Goal: Task Accomplishment & Management: Manage account settings

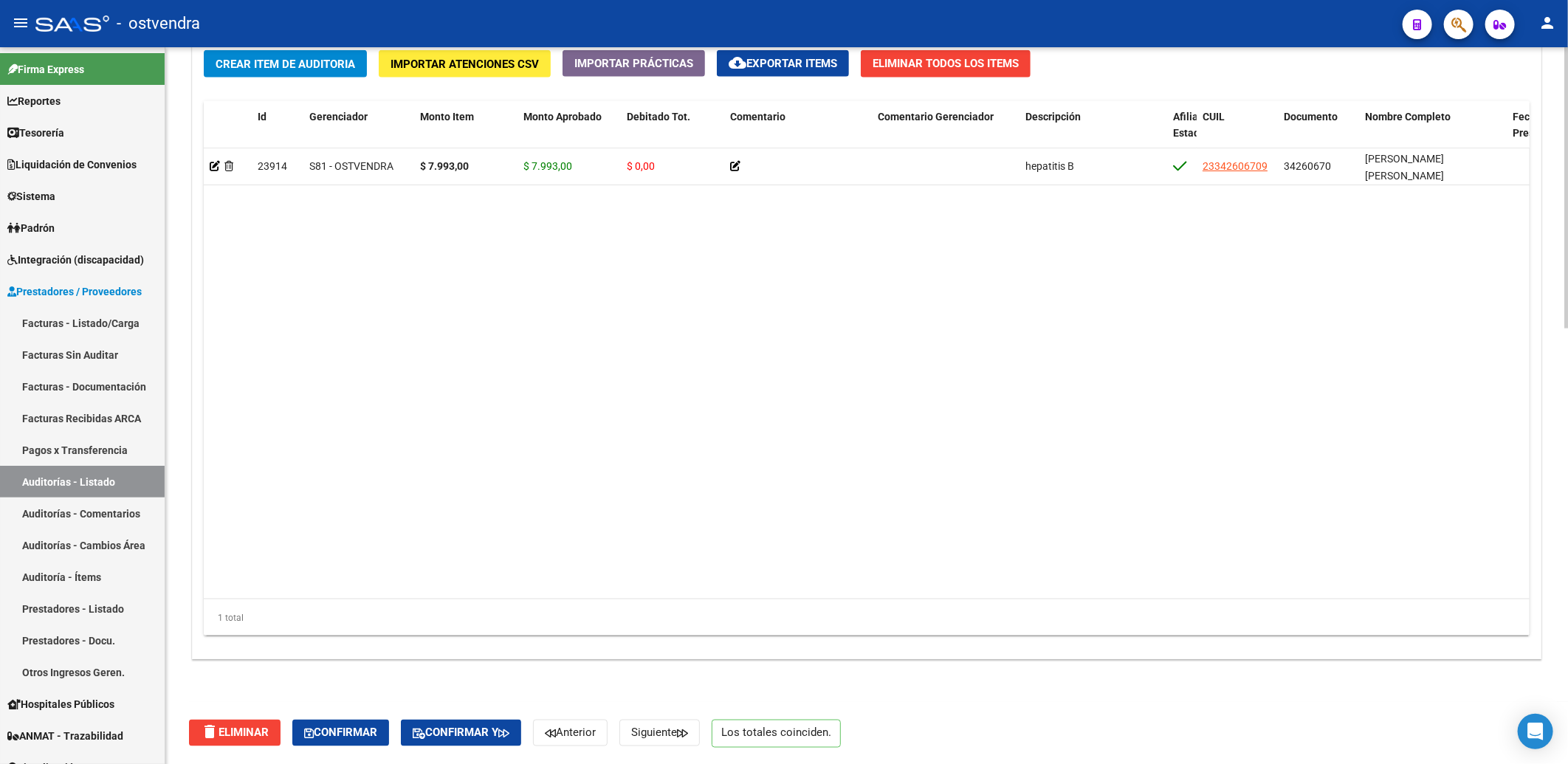
scroll to position [1028, 0]
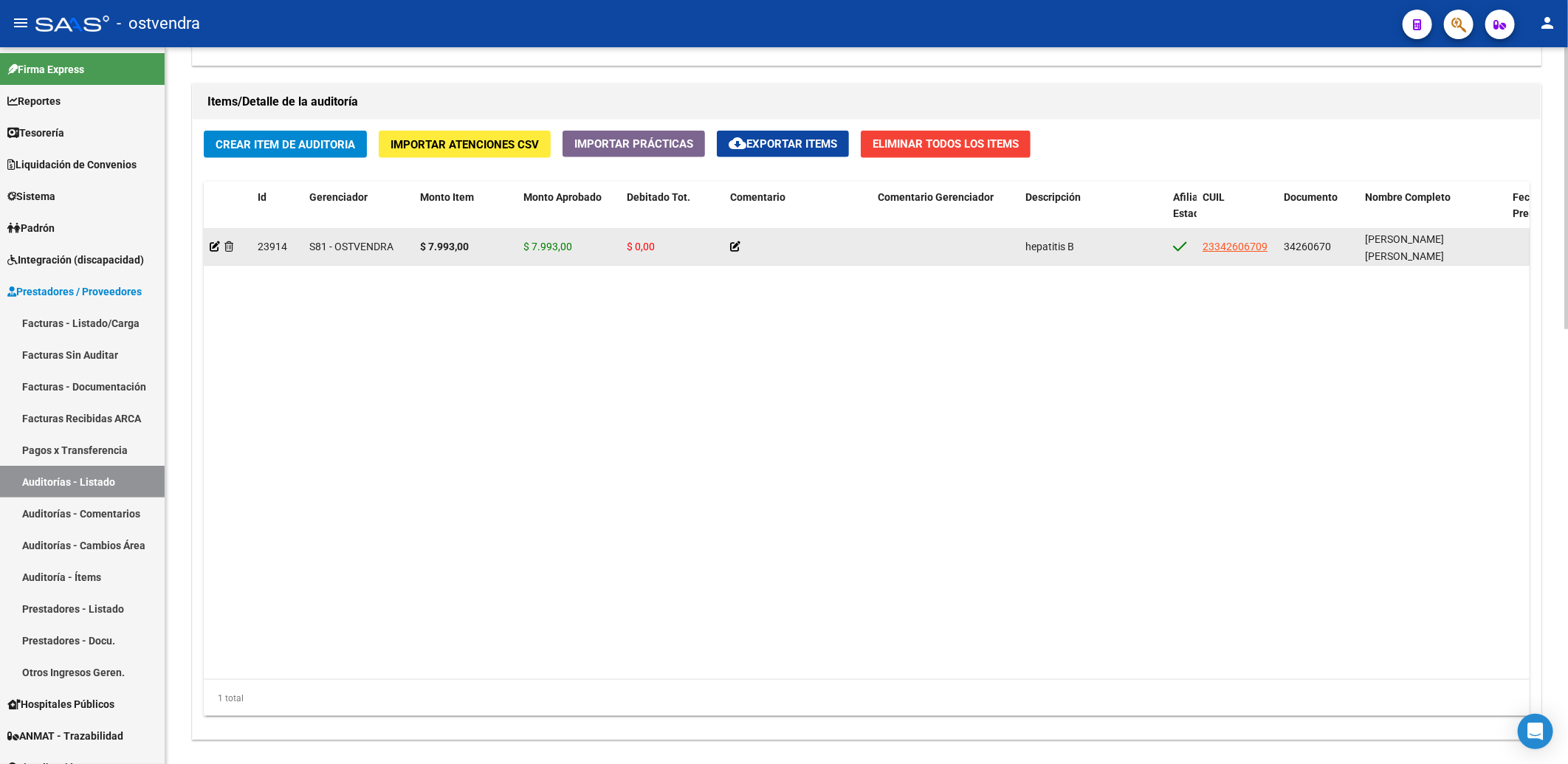
drag, startPoint x: 1285, startPoint y: 248, endPoint x: 1336, endPoint y: 252, distance: 51.2
click at [1336, 252] on div "34260670" at bounding box center [1318, 247] width 69 height 17
copy span "34260670"
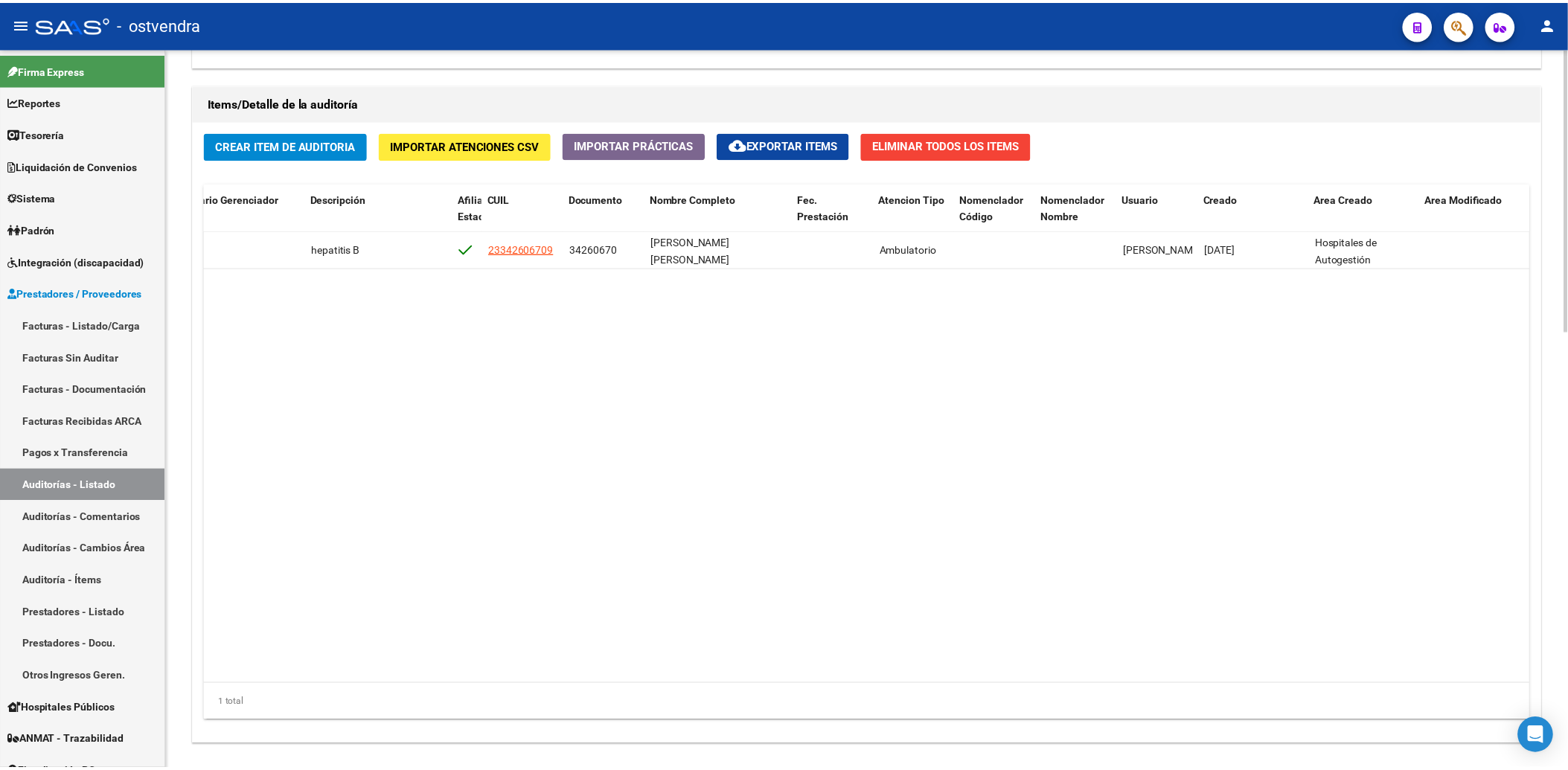
scroll to position [0, 0]
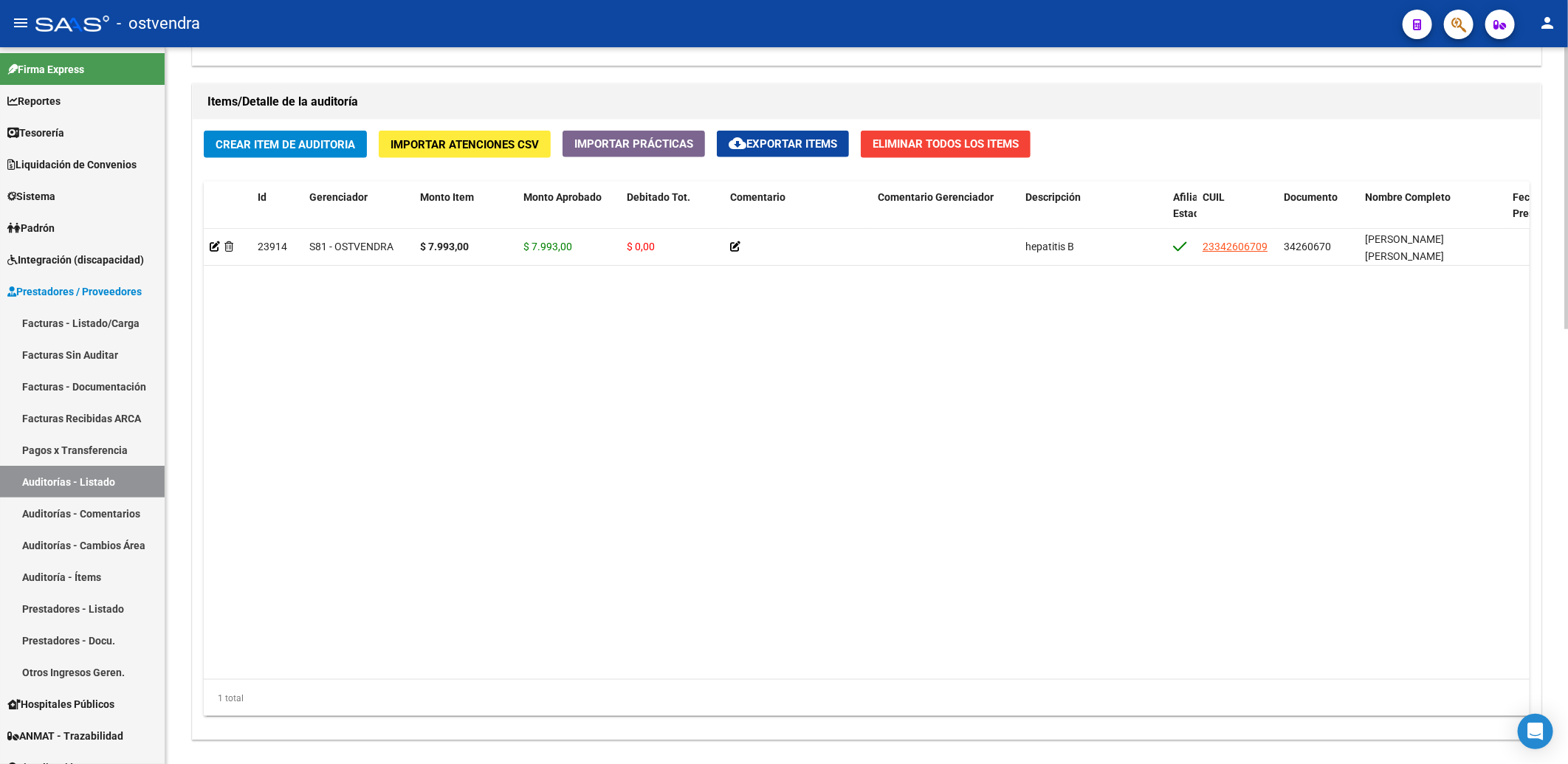
click at [1045, 394] on datatable-body "23914 S81 - OSTVENDRA $ 7.993,00 $ 7.993,00 $ 0,00 hepatitis B 23342606709 3426…" at bounding box center [866, 455] width 1325 height 451
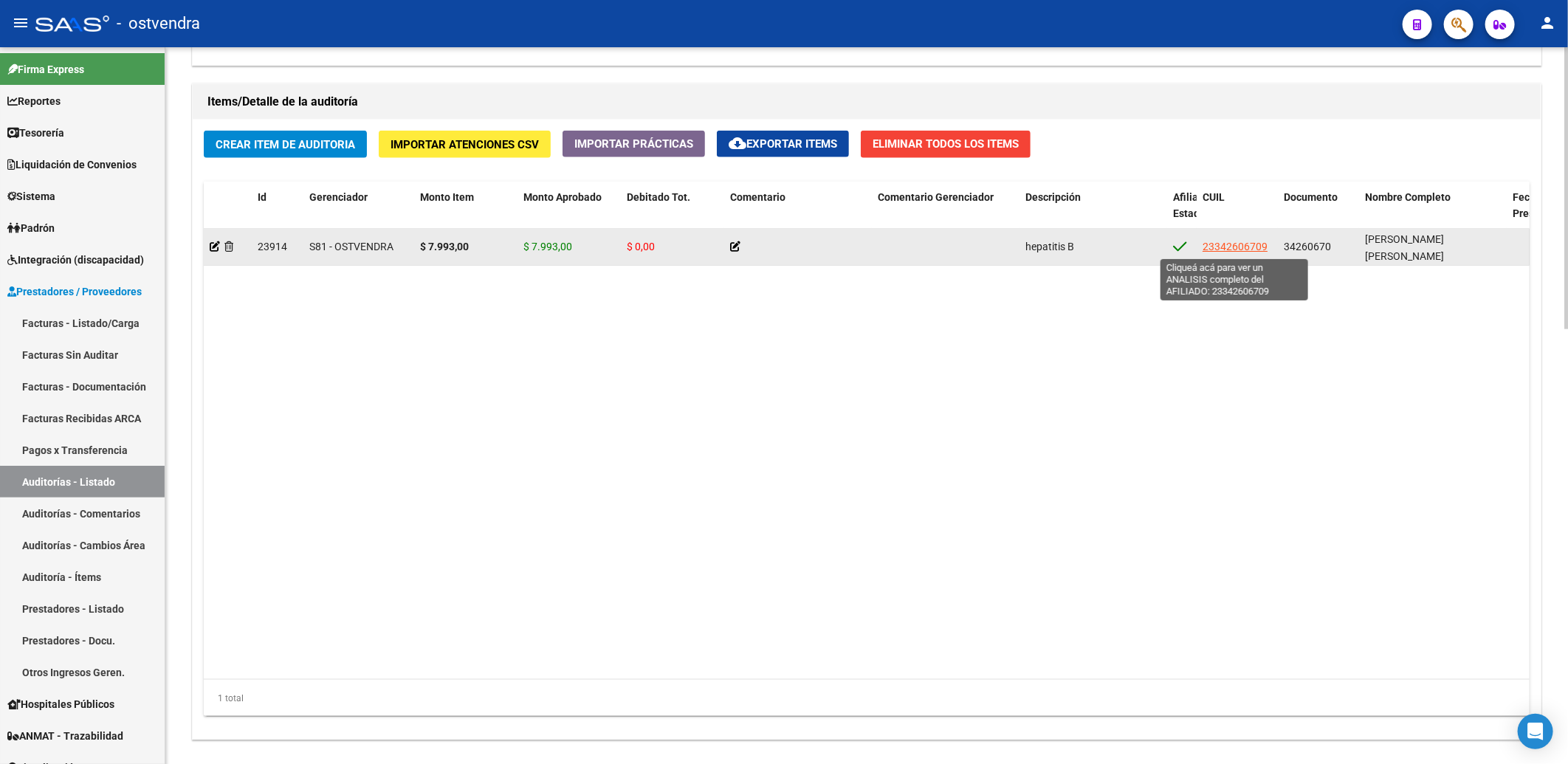
click at [1238, 247] on span "23342606709" at bounding box center [1235, 247] width 65 height 12
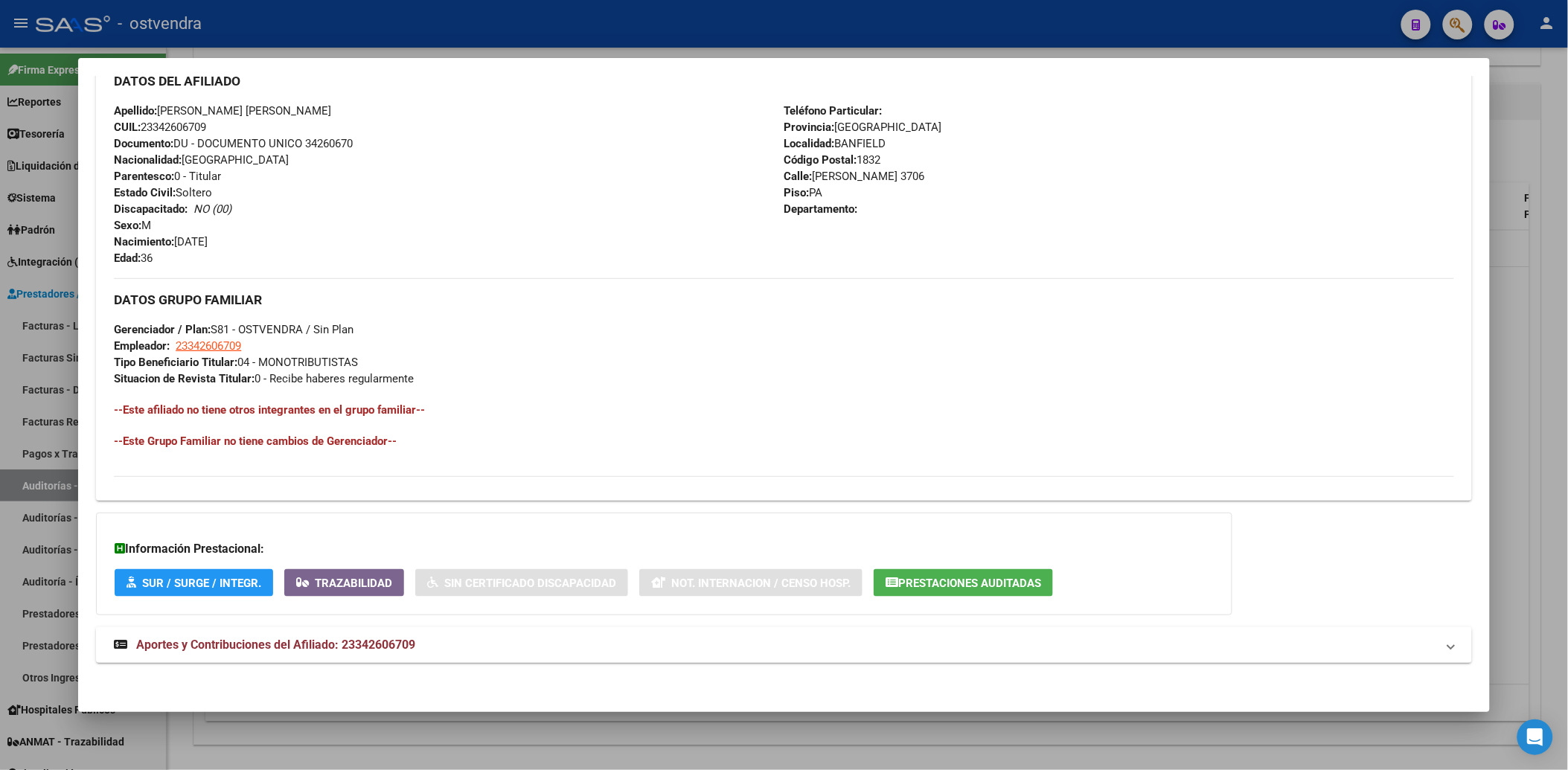
scroll to position [511, 0]
click at [963, 570] on button "Prestaciones Auditadas" at bounding box center [963, 582] width 180 height 28
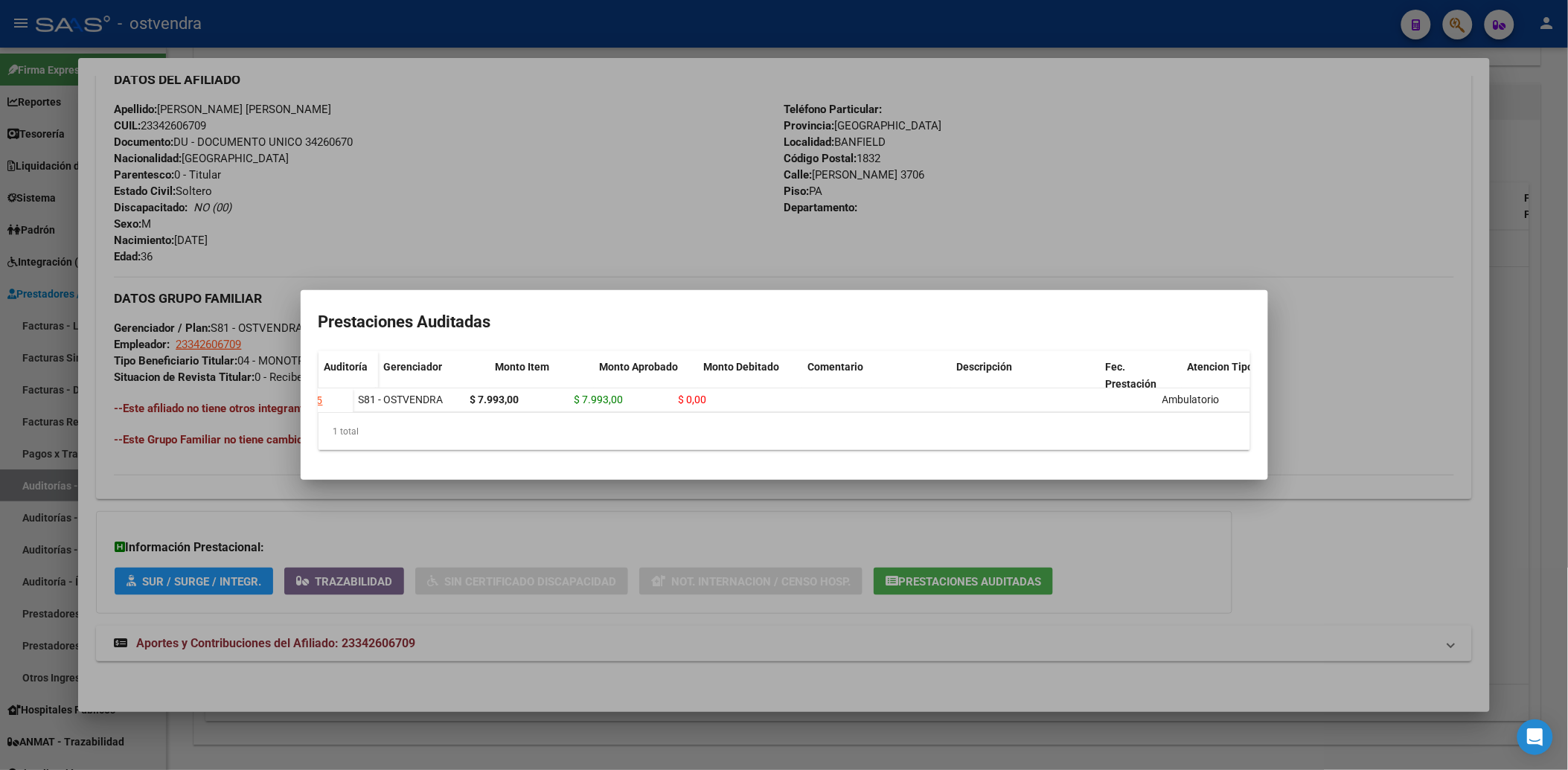
scroll to position [0, 288]
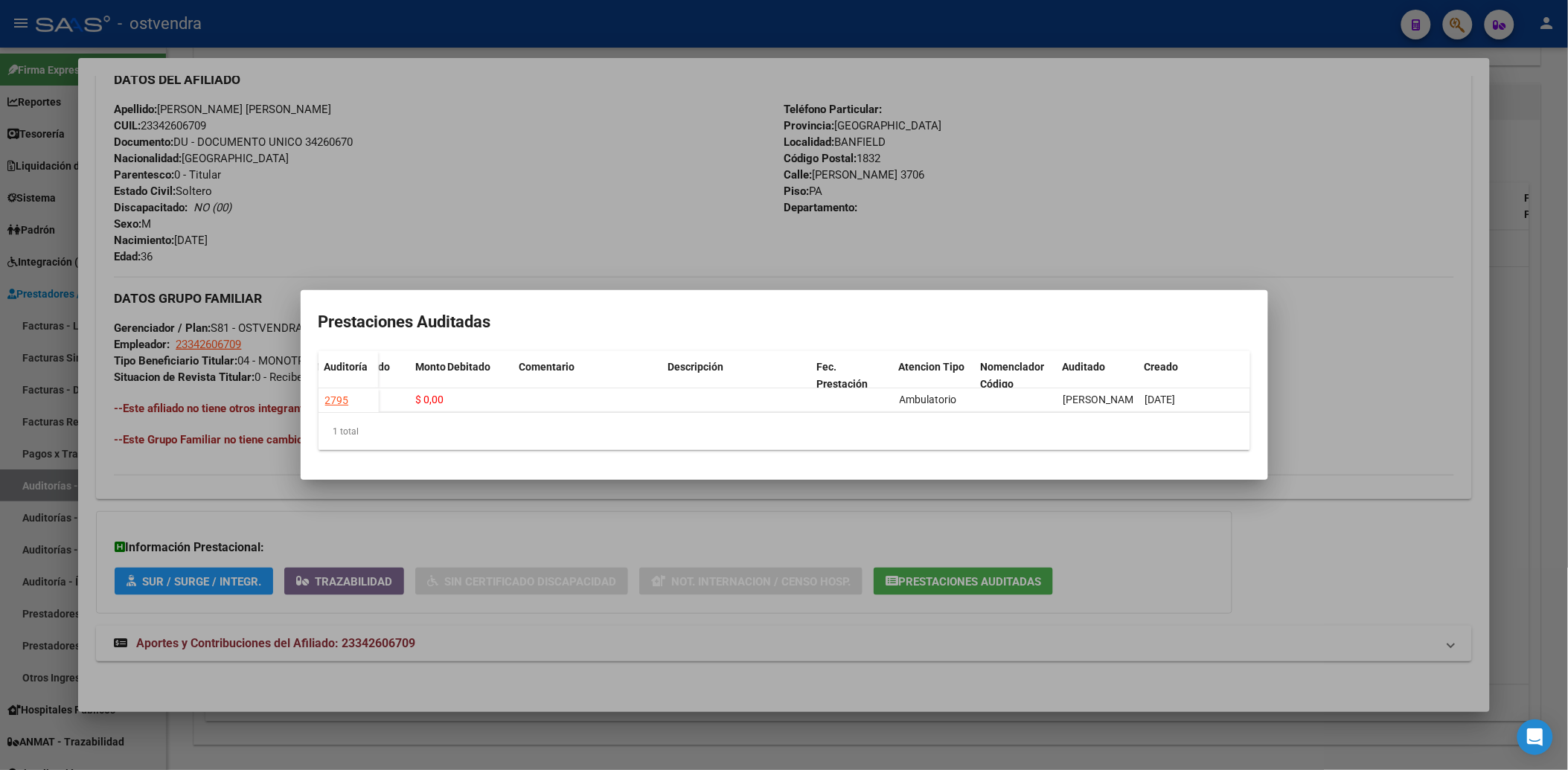
click at [1280, 197] on div at bounding box center [784, 385] width 1568 height 770
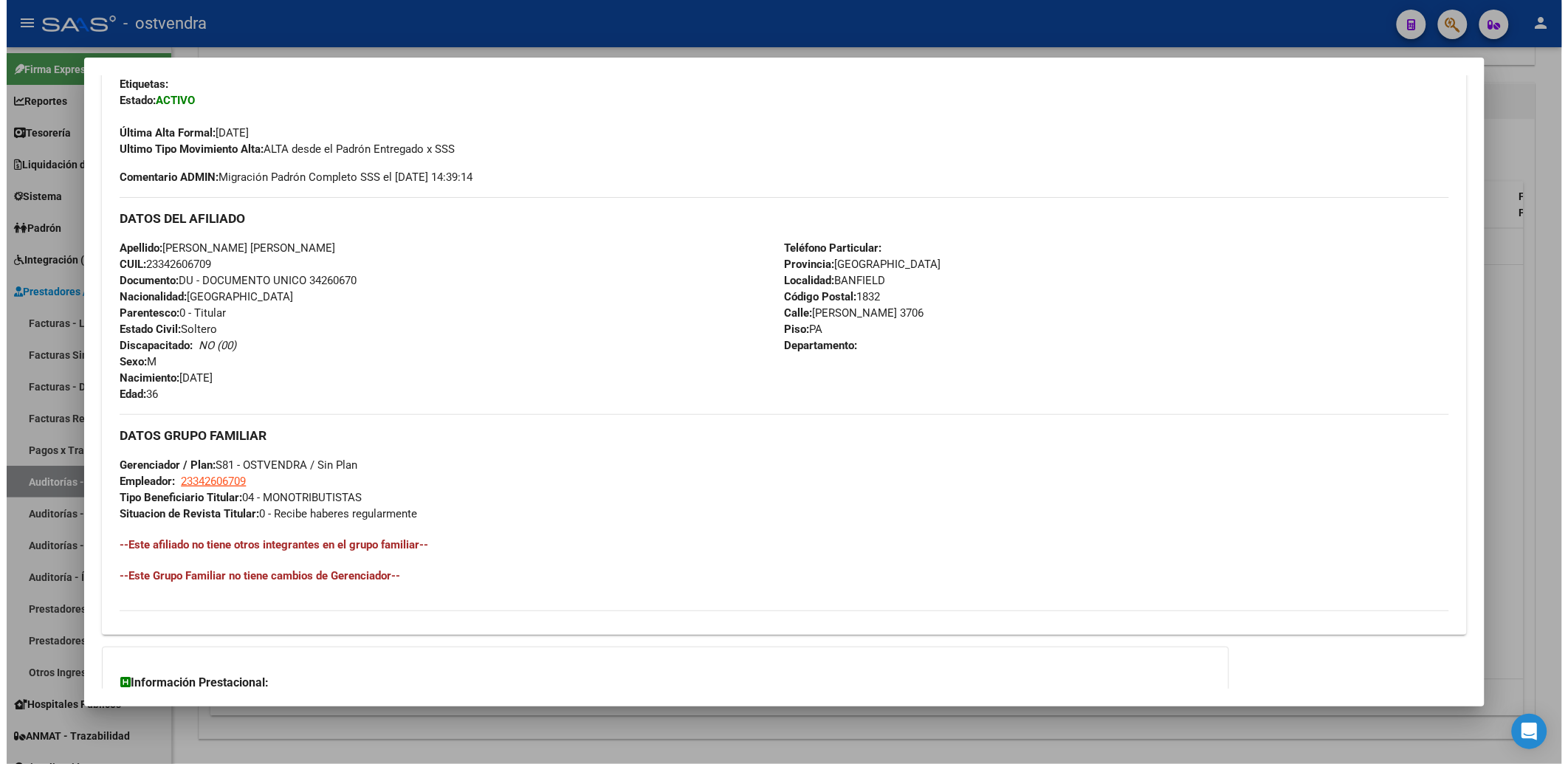
scroll to position [0, 0]
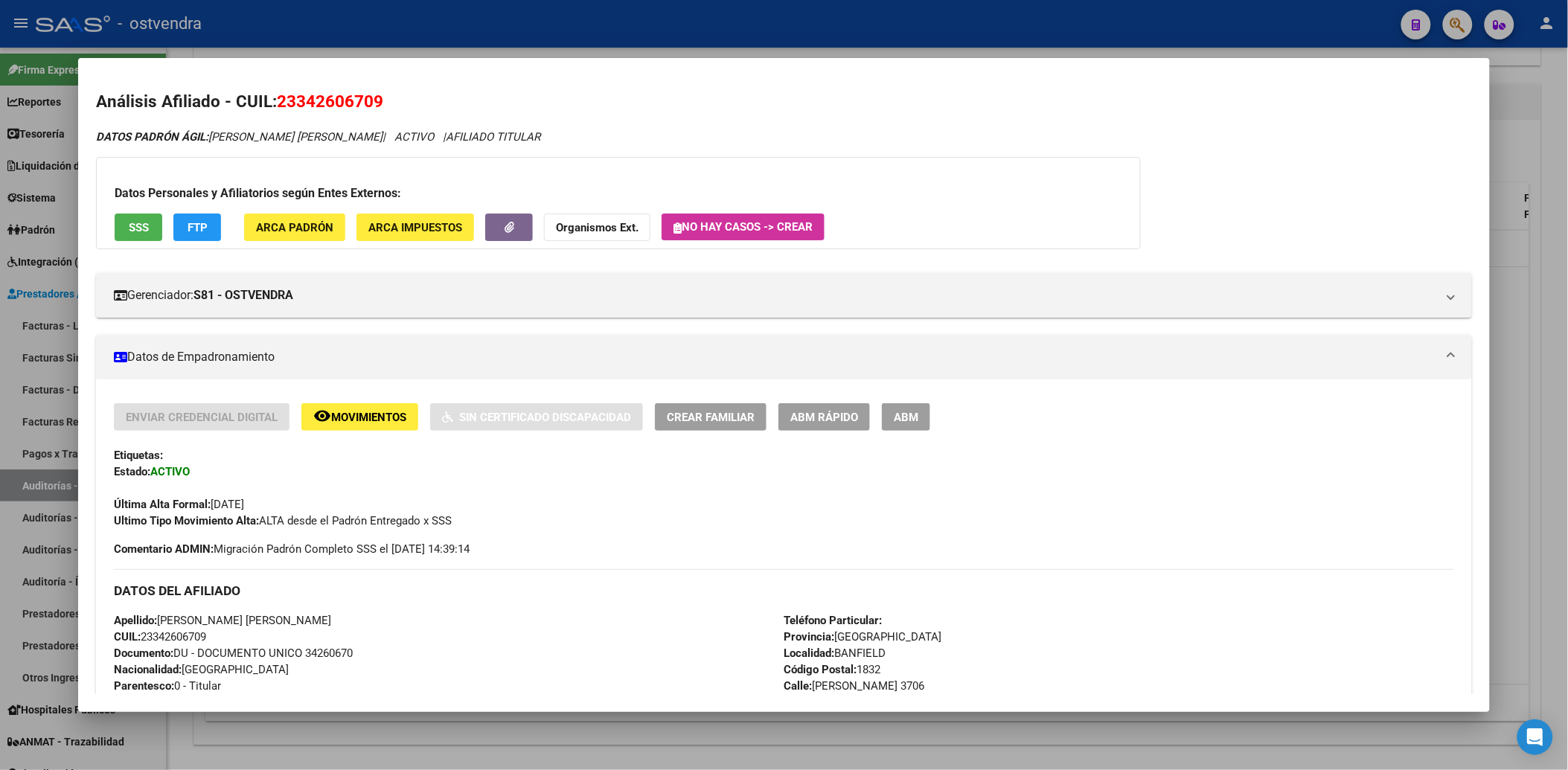
click at [1507, 95] on div at bounding box center [784, 385] width 1568 height 770
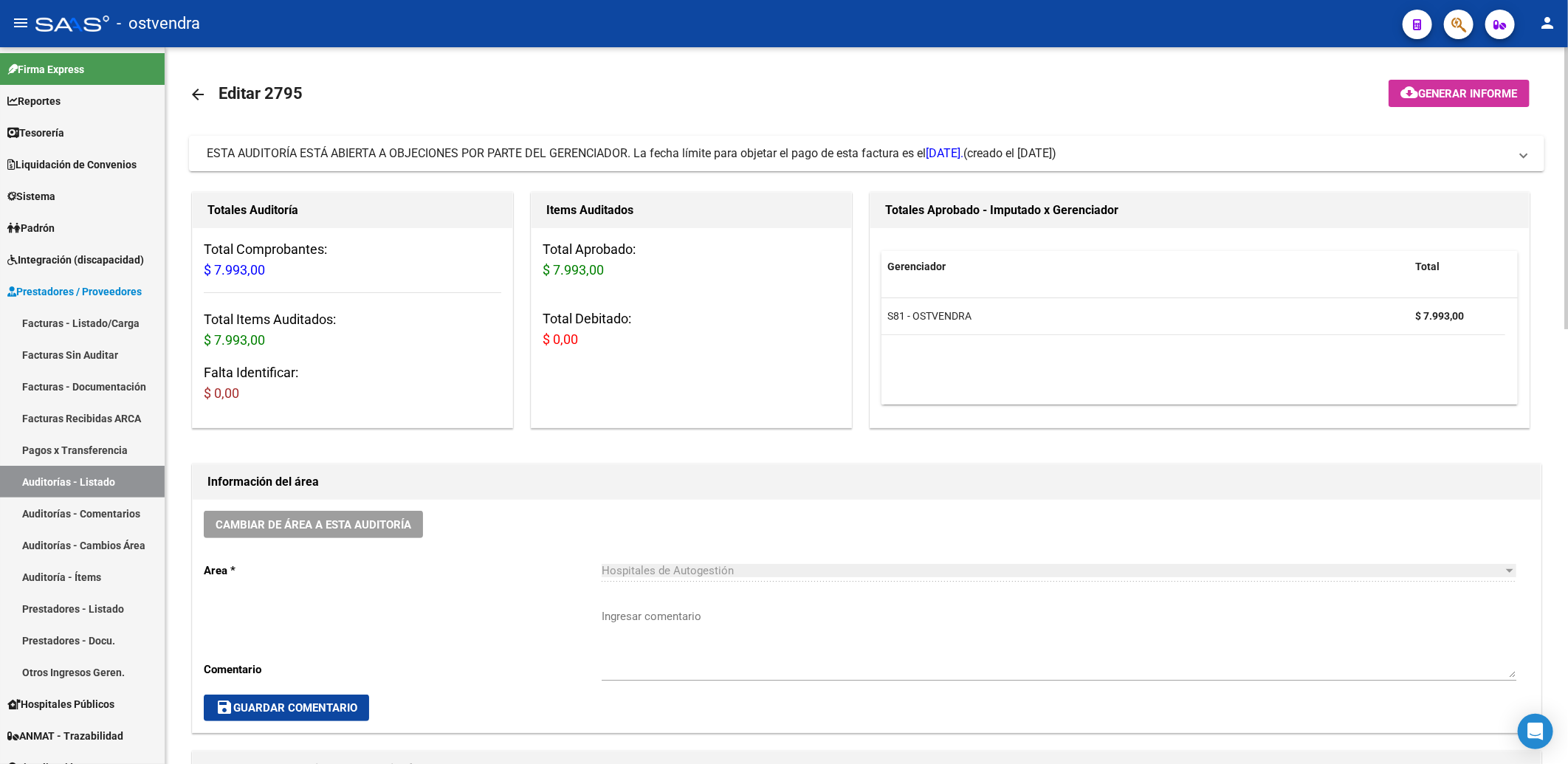
click at [1465, 91] on span "Generar informe" at bounding box center [1467, 93] width 100 height 13
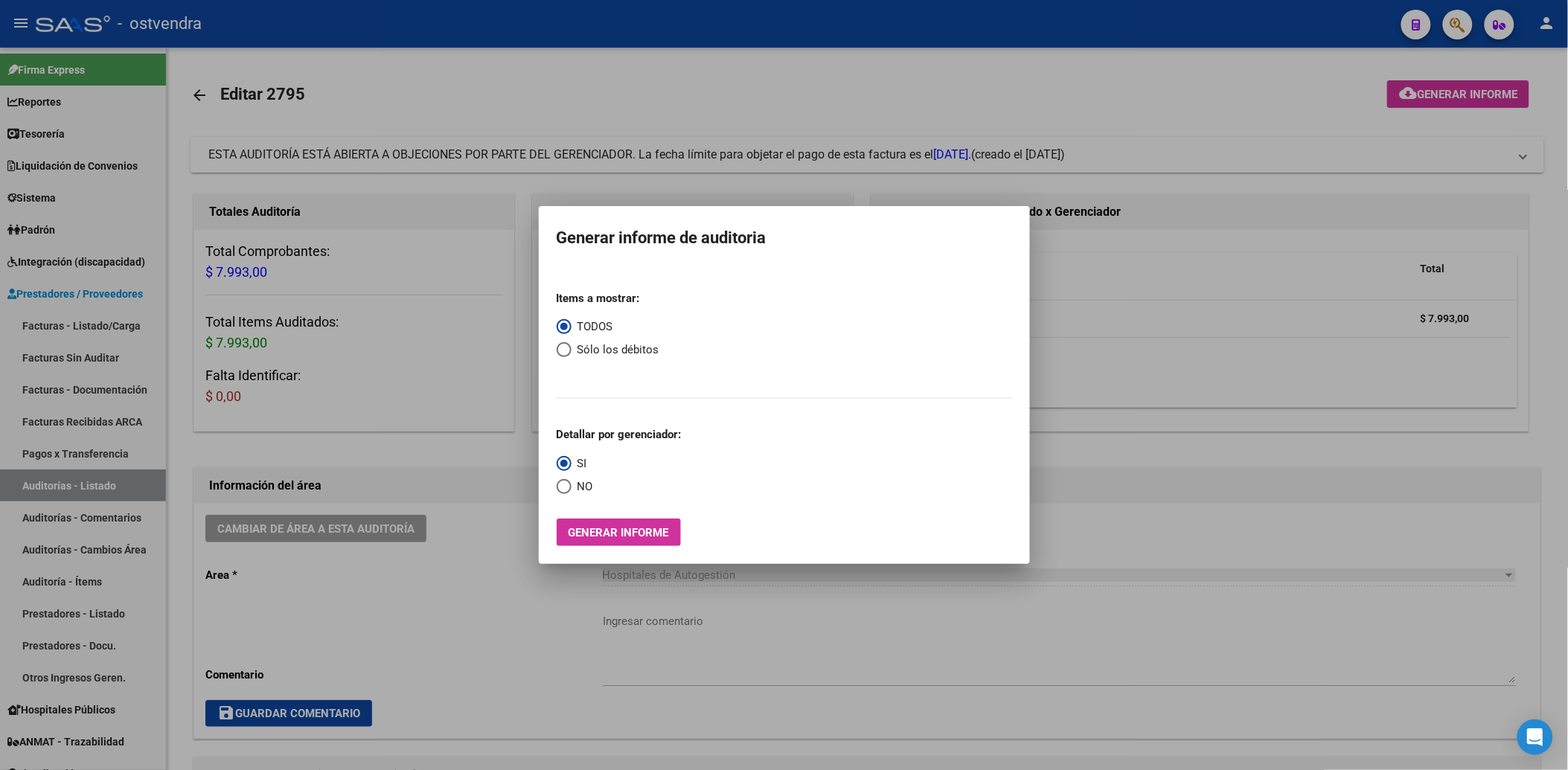
click at [1099, 102] on div at bounding box center [784, 385] width 1568 height 770
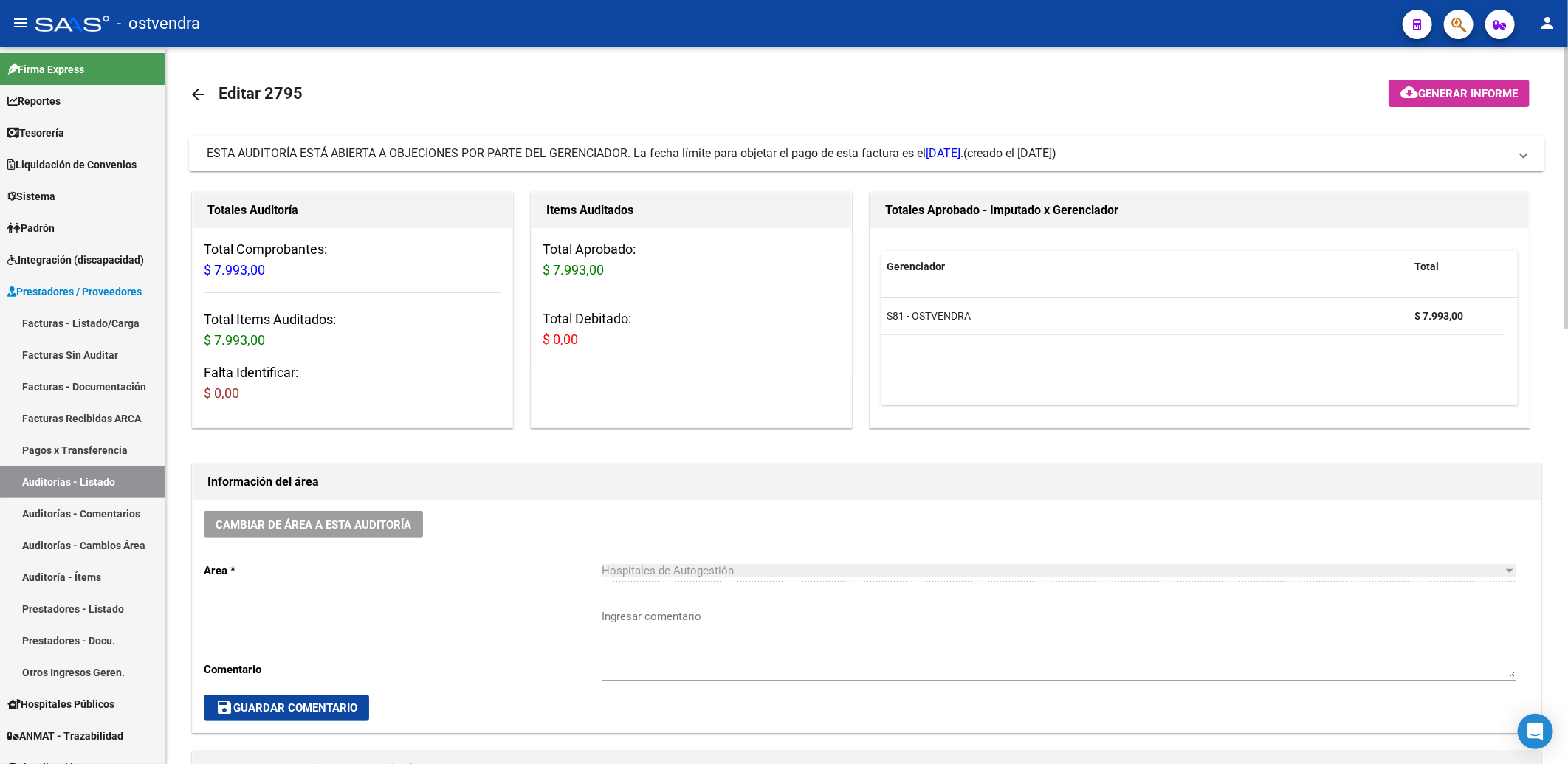
click at [1527, 156] on mat-expansion-panel-header "ESTA AUDITORÍA ESTÁ ABIERTA A OBJECIONES POR PARTE DEL GERENCIADOR. La fecha lí…" at bounding box center [866, 153] width 1355 height 35
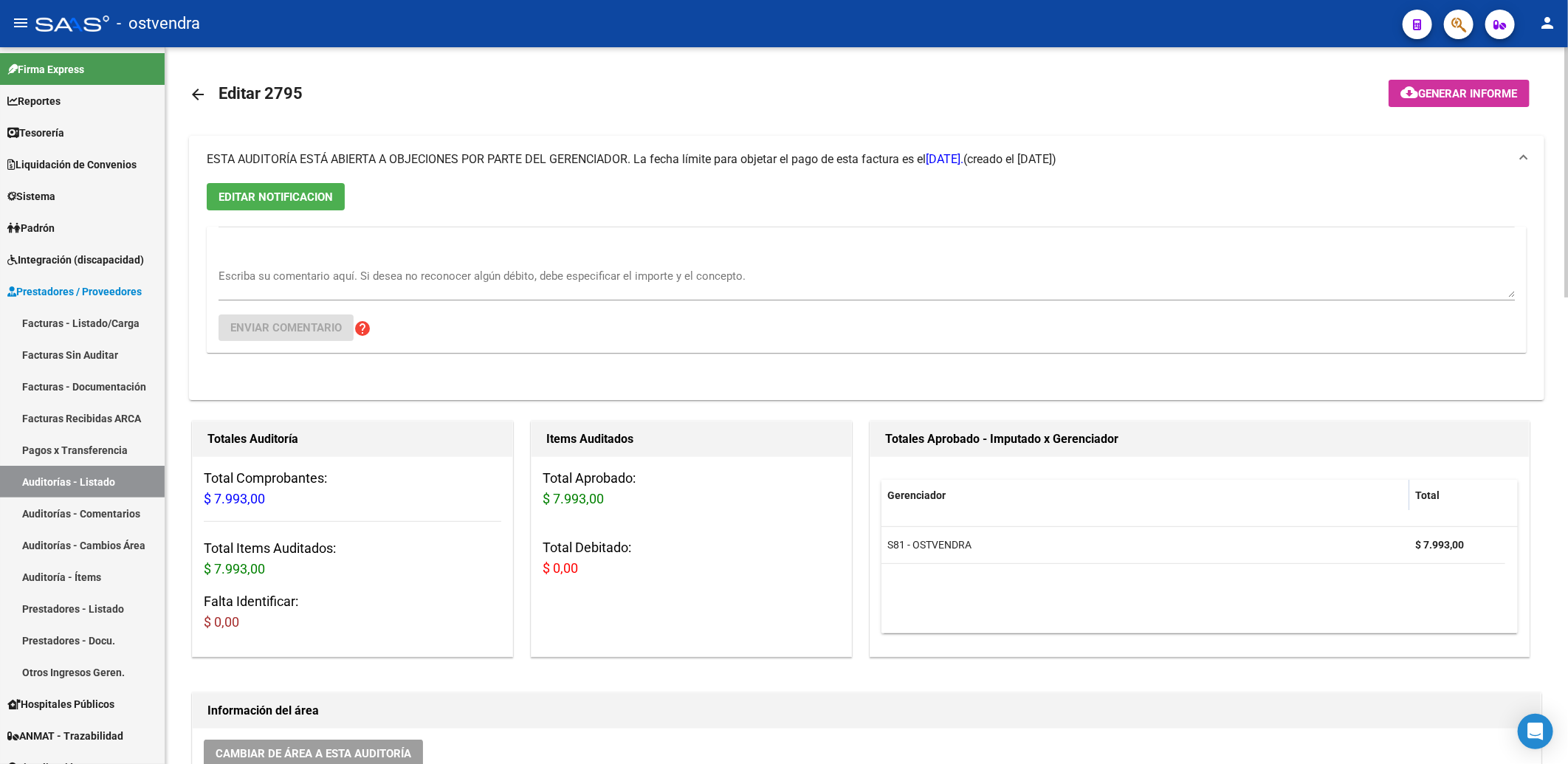
click at [321, 273] on textarea "Escriba su comentario aquí. Si desea no reconocer algún débito, debe especifica…" at bounding box center [866, 283] width 1296 height 30
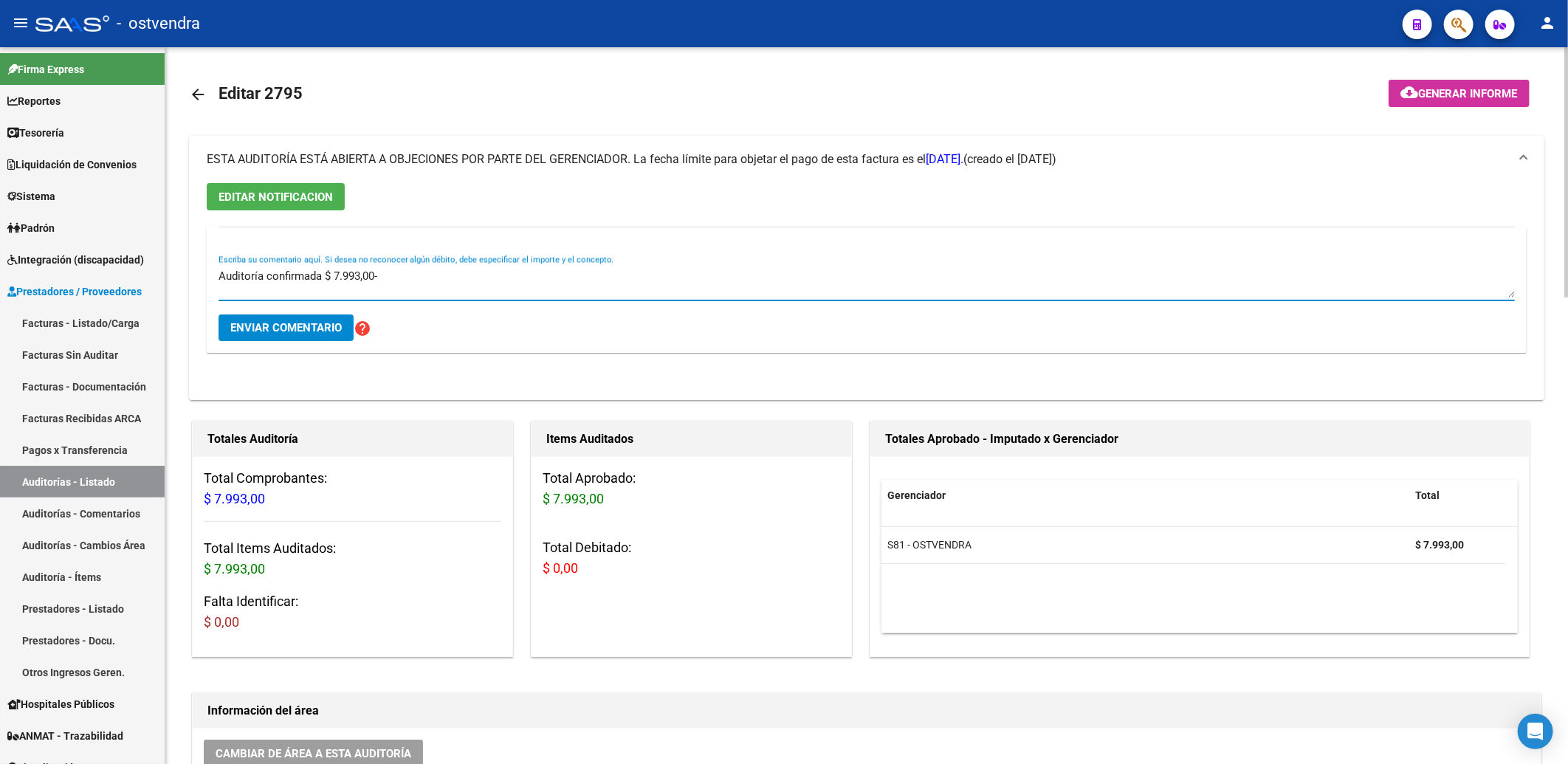
type textarea "Auditoría confirmada $ 7.993,00-"
click at [298, 323] on span "Enviar comentario" at bounding box center [285, 328] width 112 height 13
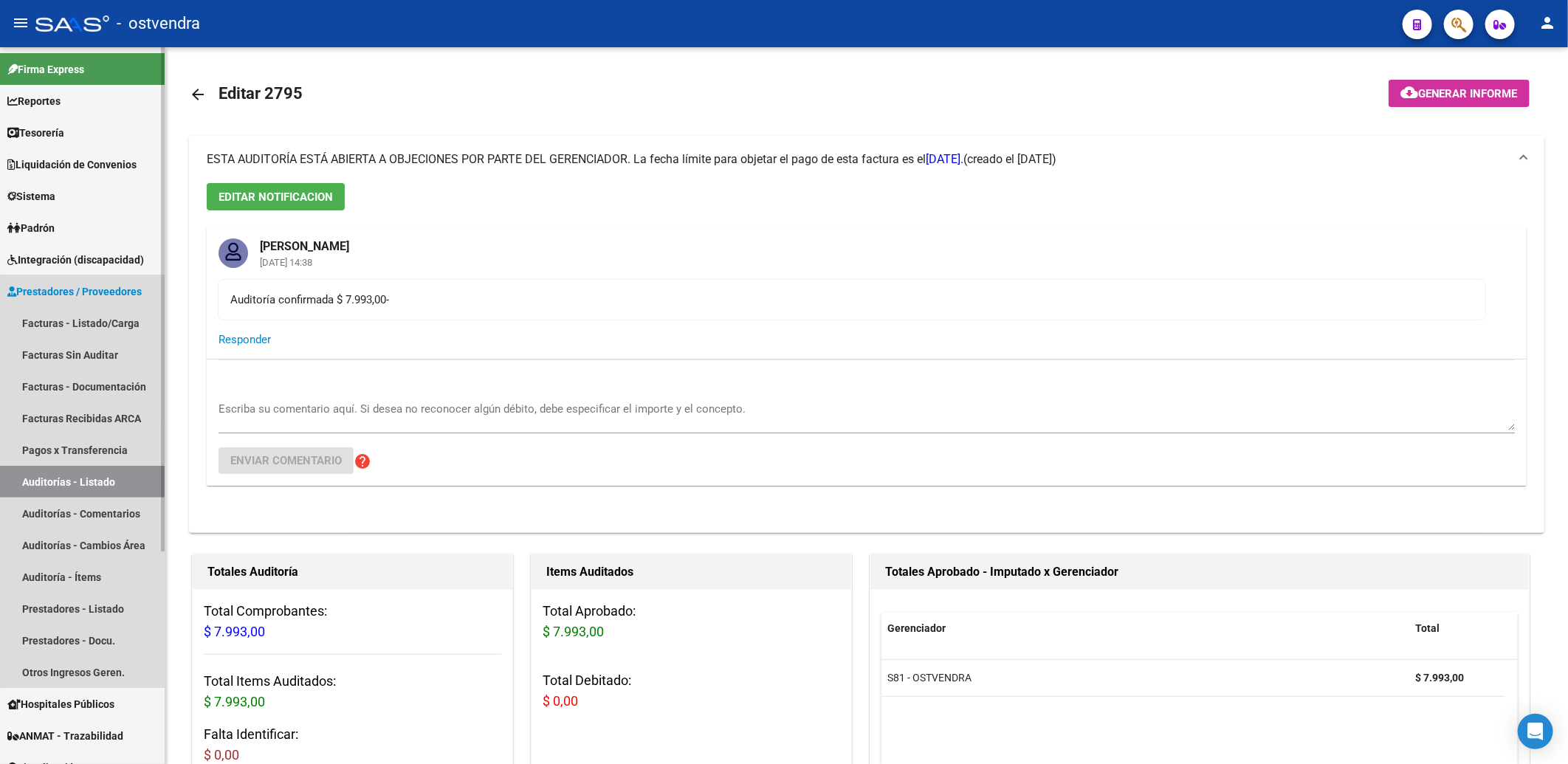
click at [41, 288] on span "Prestadores / Proveedores" at bounding box center [74, 292] width 134 height 17
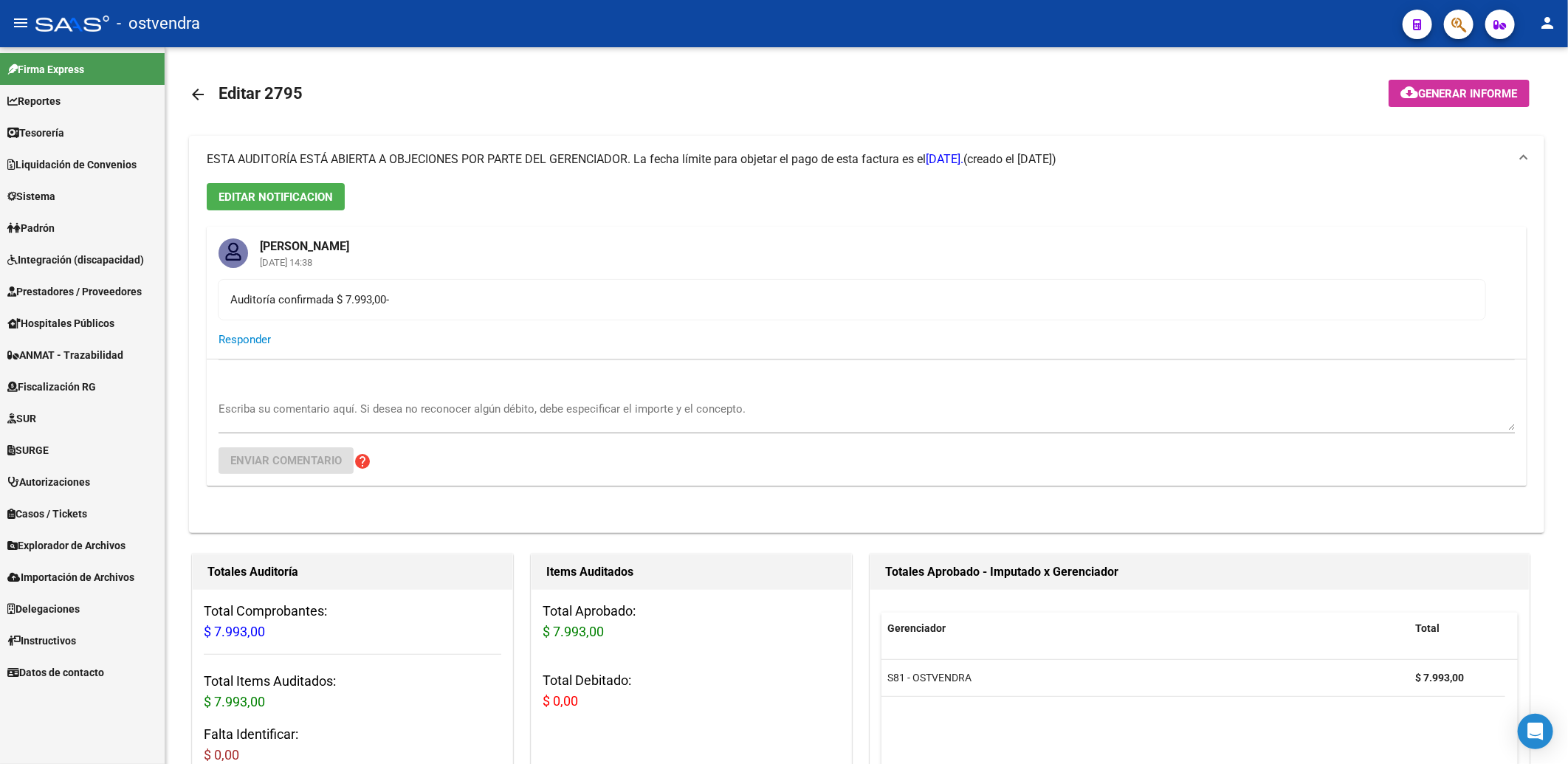
click at [72, 483] on span "Autorizaciones" at bounding box center [49, 482] width 83 height 17
click at [1170, 196] on div "EDITAR NOTIFICACION Daniela Aguirre 19/08/2025 14:38 Auditoría confirmada $ 7.9…" at bounding box center [866, 358] width 1355 height 350
click at [44, 224] on span "Padrón" at bounding box center [30, 228] width 47 height 17
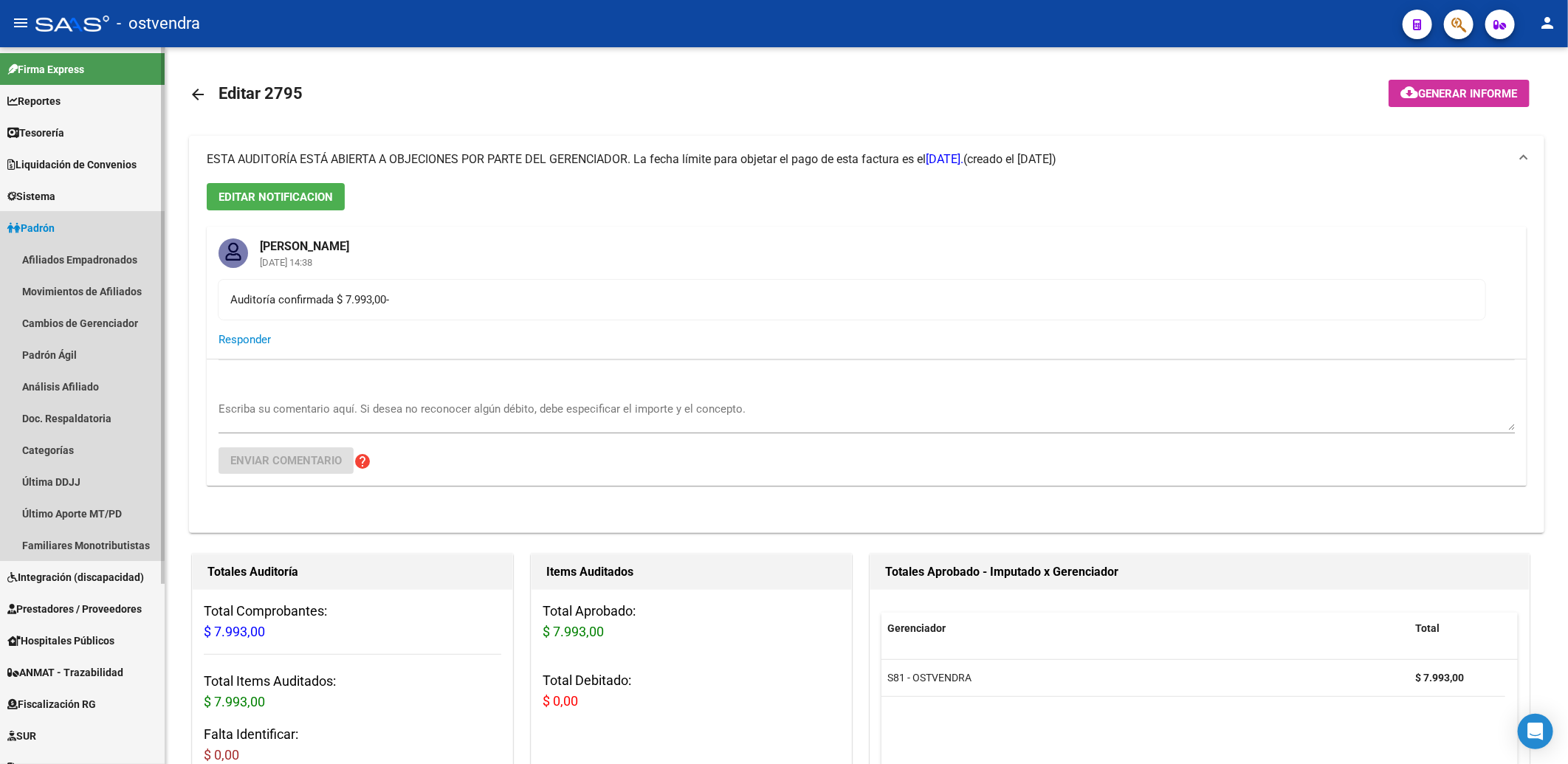
click at [44, 224] on span "Padrón" at bounding box center [30, 228] width 47 height 17
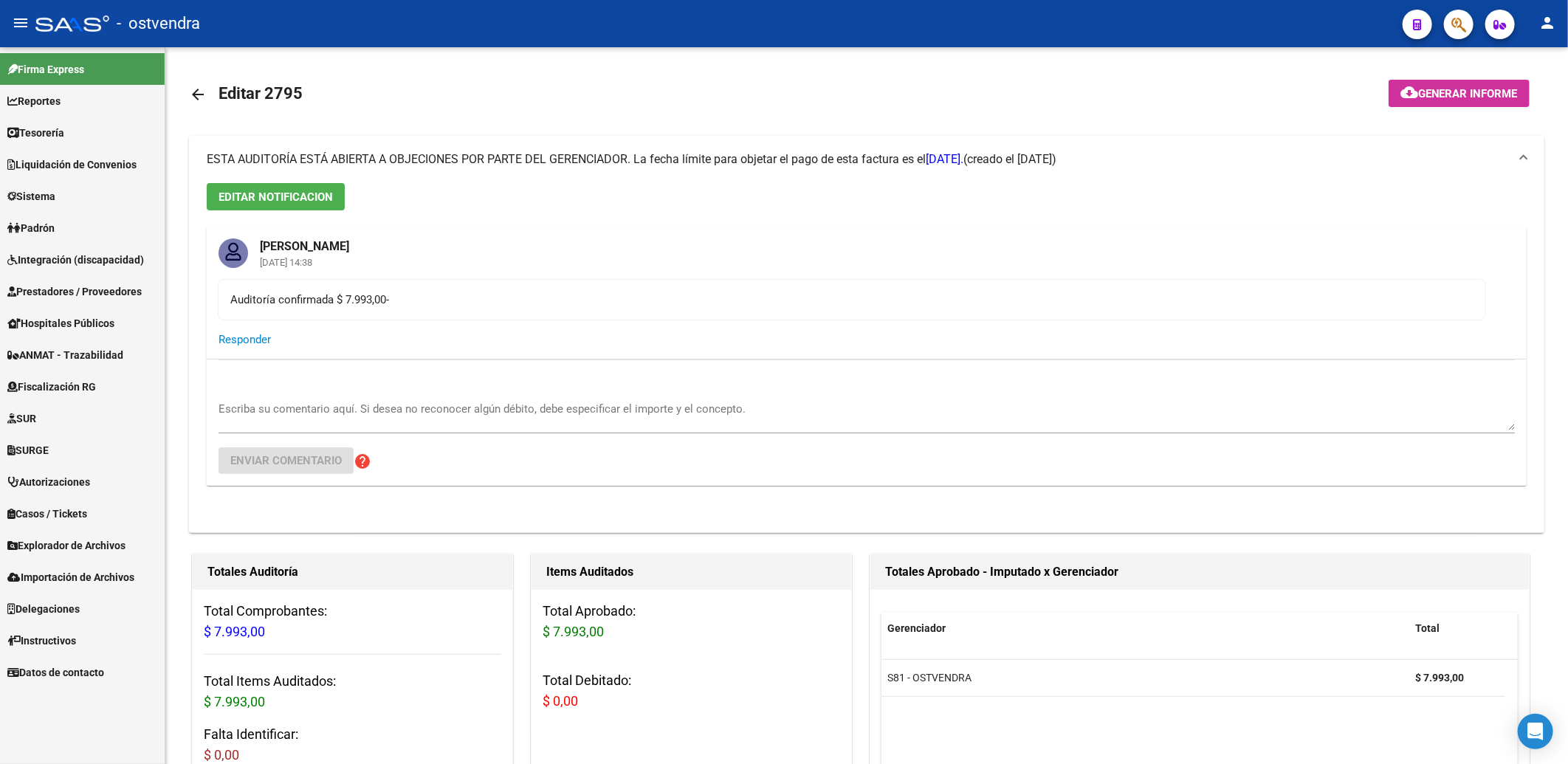
click at [60, 294] on span "Prestadores / Proveedores" at bounding box center [74, 292] width 134 height 17
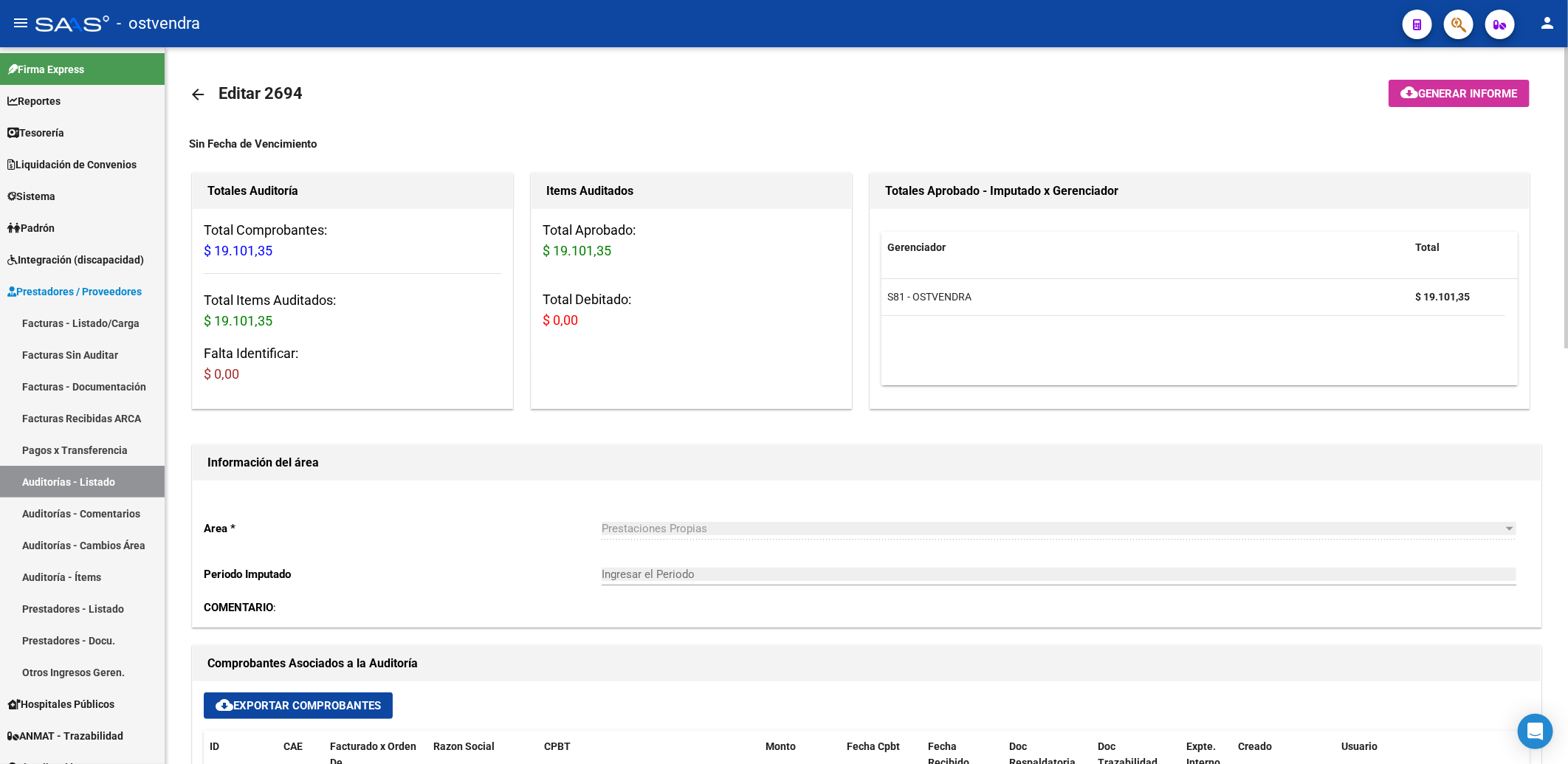
click at [195, 91] on mat-icon "arrow_back" at bounding box center [198, 94] width 18 height 18
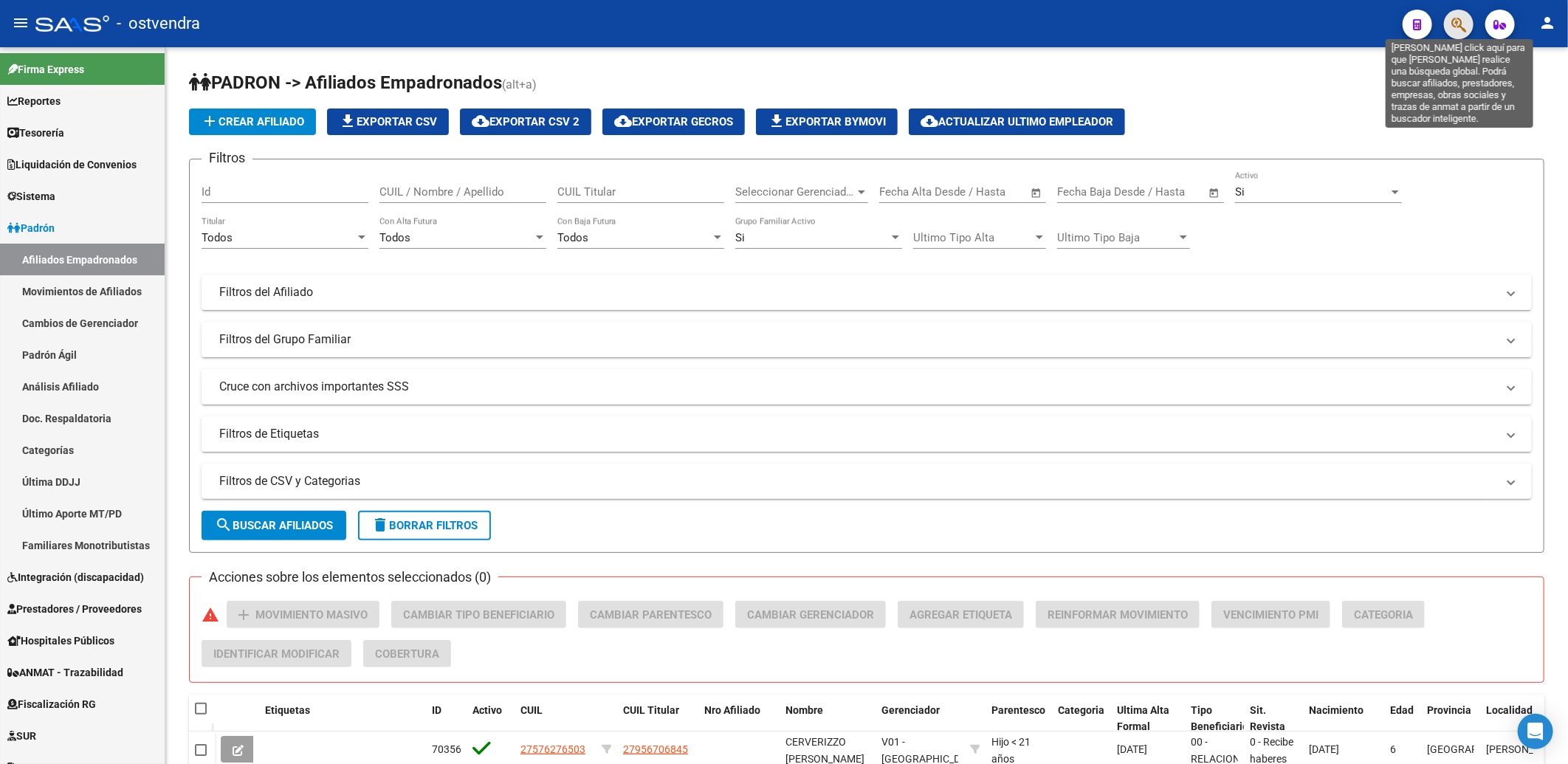
click at [1457, 24] on icon "button" at bounding box center [1458, 25] width 15 height 17
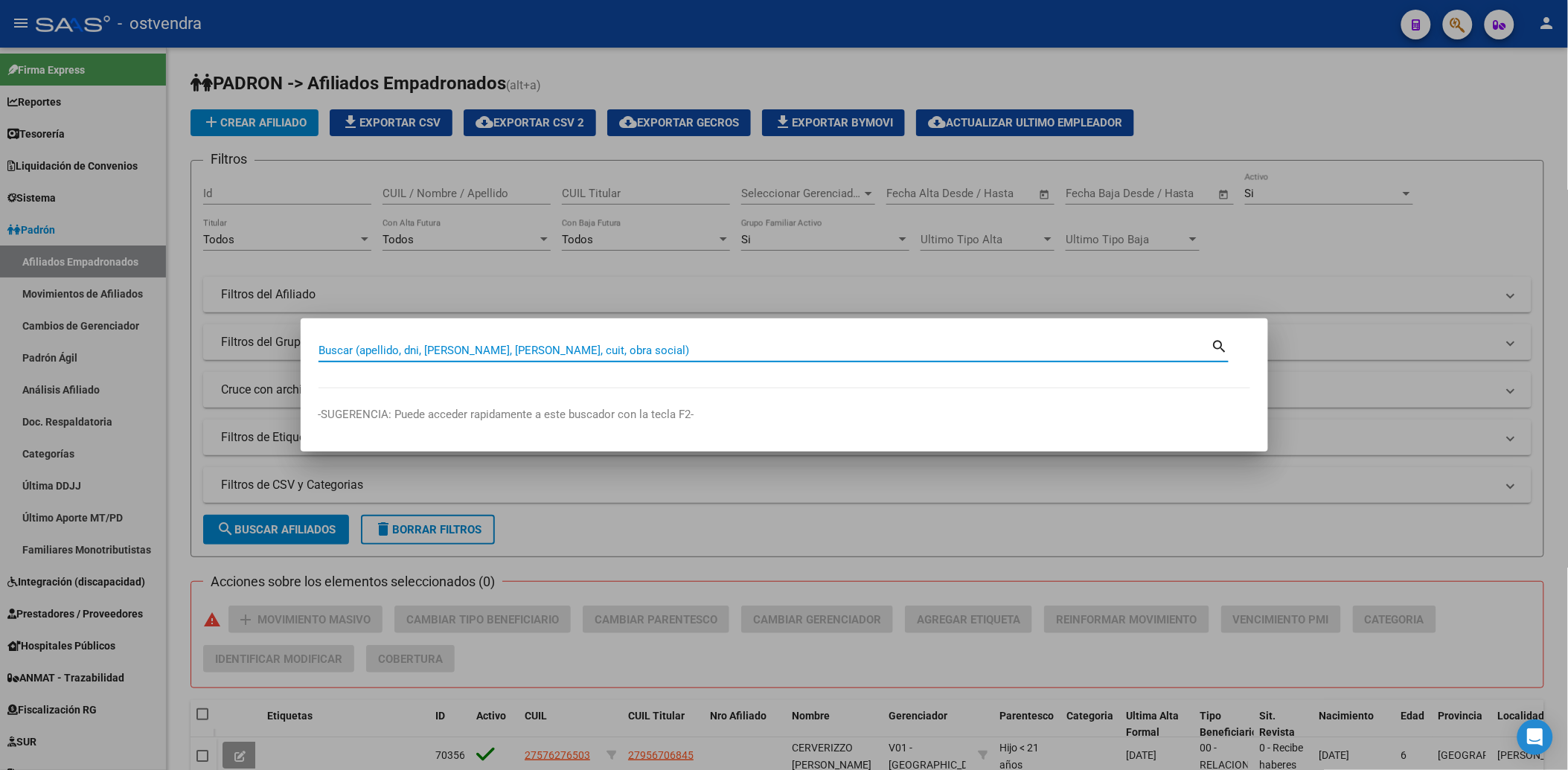
click at [720, 351] on input "Buscar (apellido, dni, cuil, nro traspaso, cuit, obra social)" at bounding box center [764, 350] width 893 height 13
paste input "34260670"
type input "34260670"
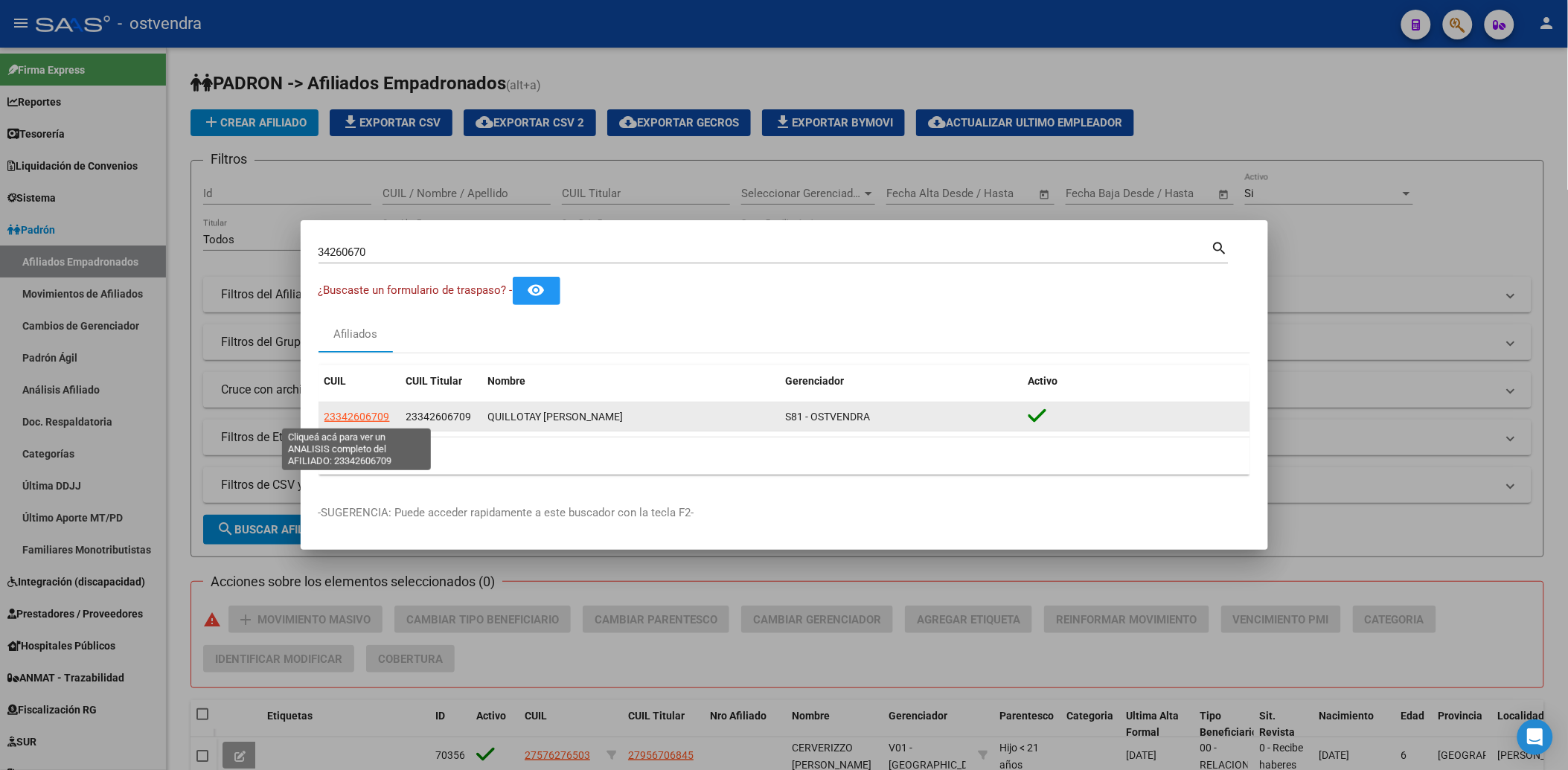
click at [358, 415] on span "23342606709" at bounding box center [357, 416] width 65 height 12
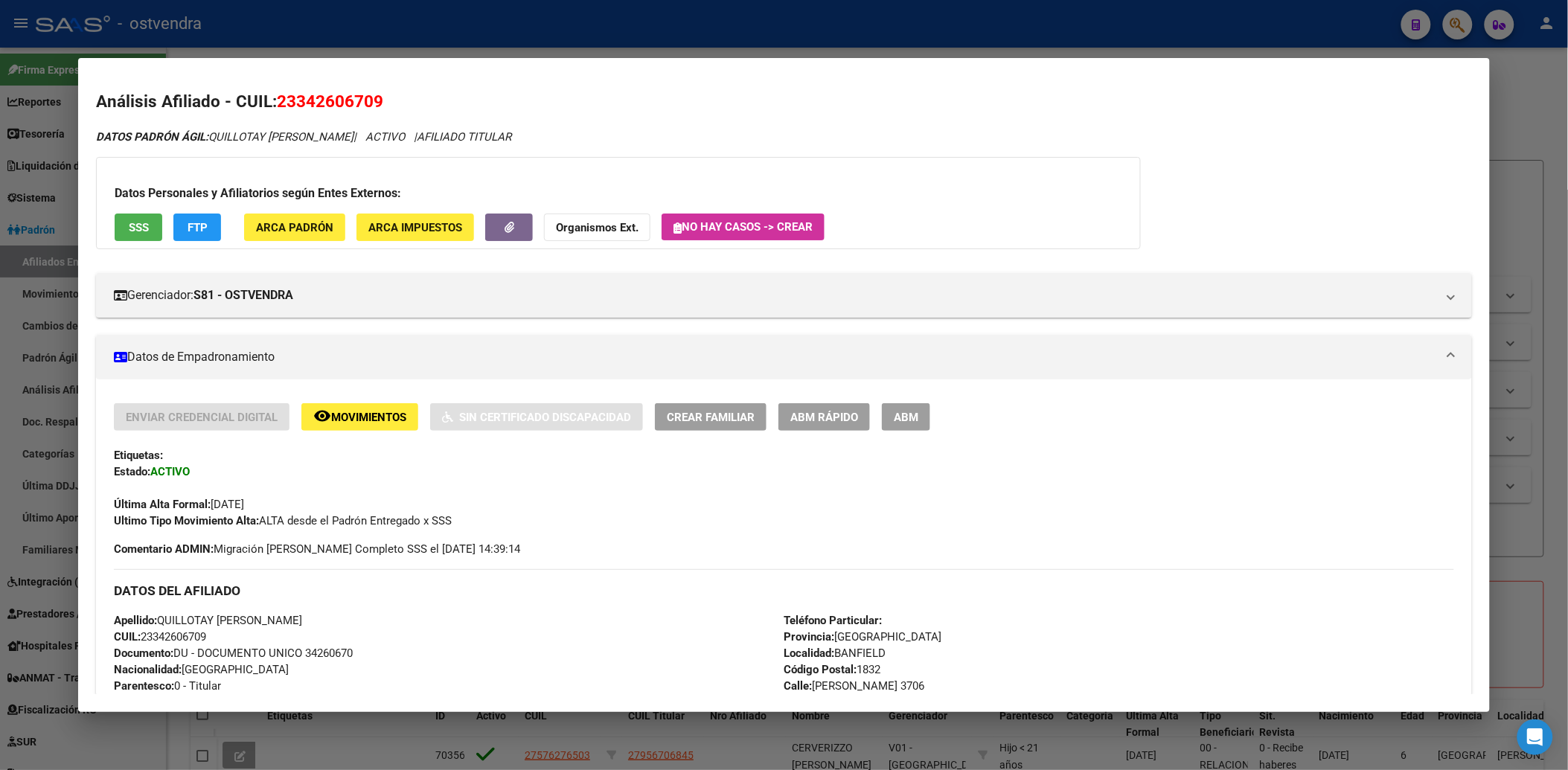
click at [1530, 123] on div at bounding box center [784, 385] width 1568 height 770
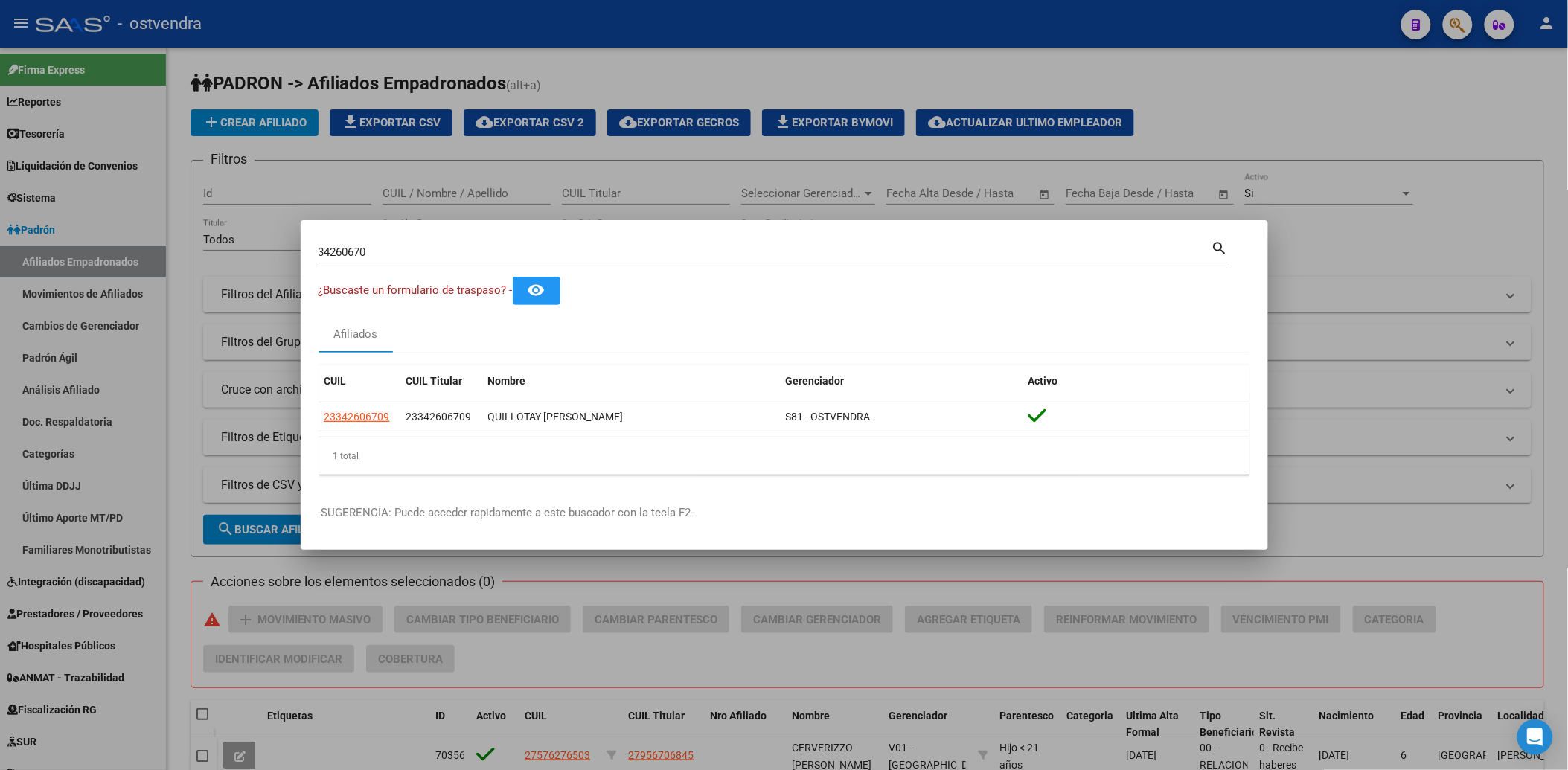
click at [1453, 125] on div at bounding box center [784, 385] width 1568 height 770
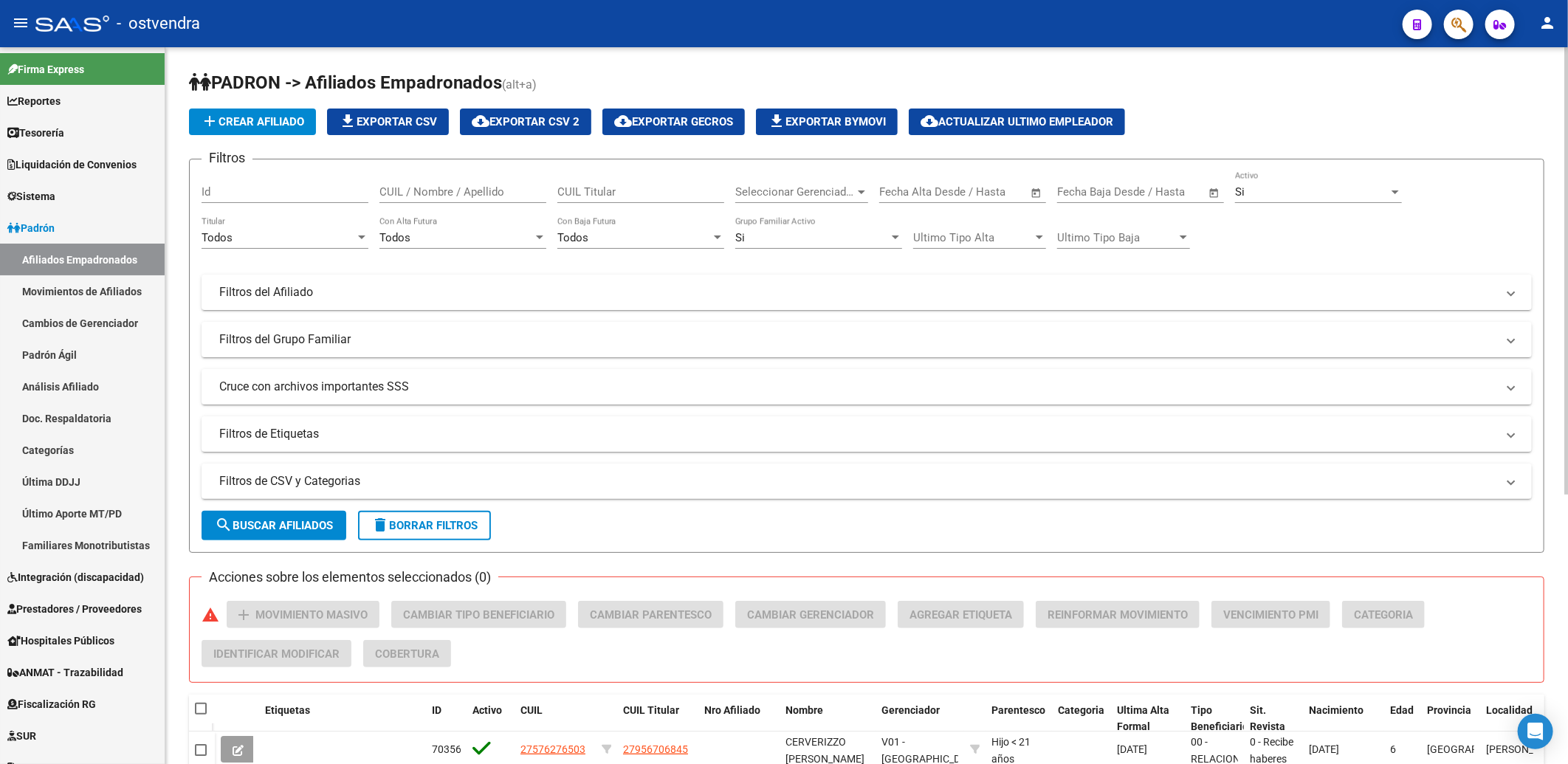
click at [1565, 41] on div "menu - ostvendra person Firma Express Reportes Tablero de Control Ingresos Perc…" at bounding box center [784, 382] width 1568 height 764
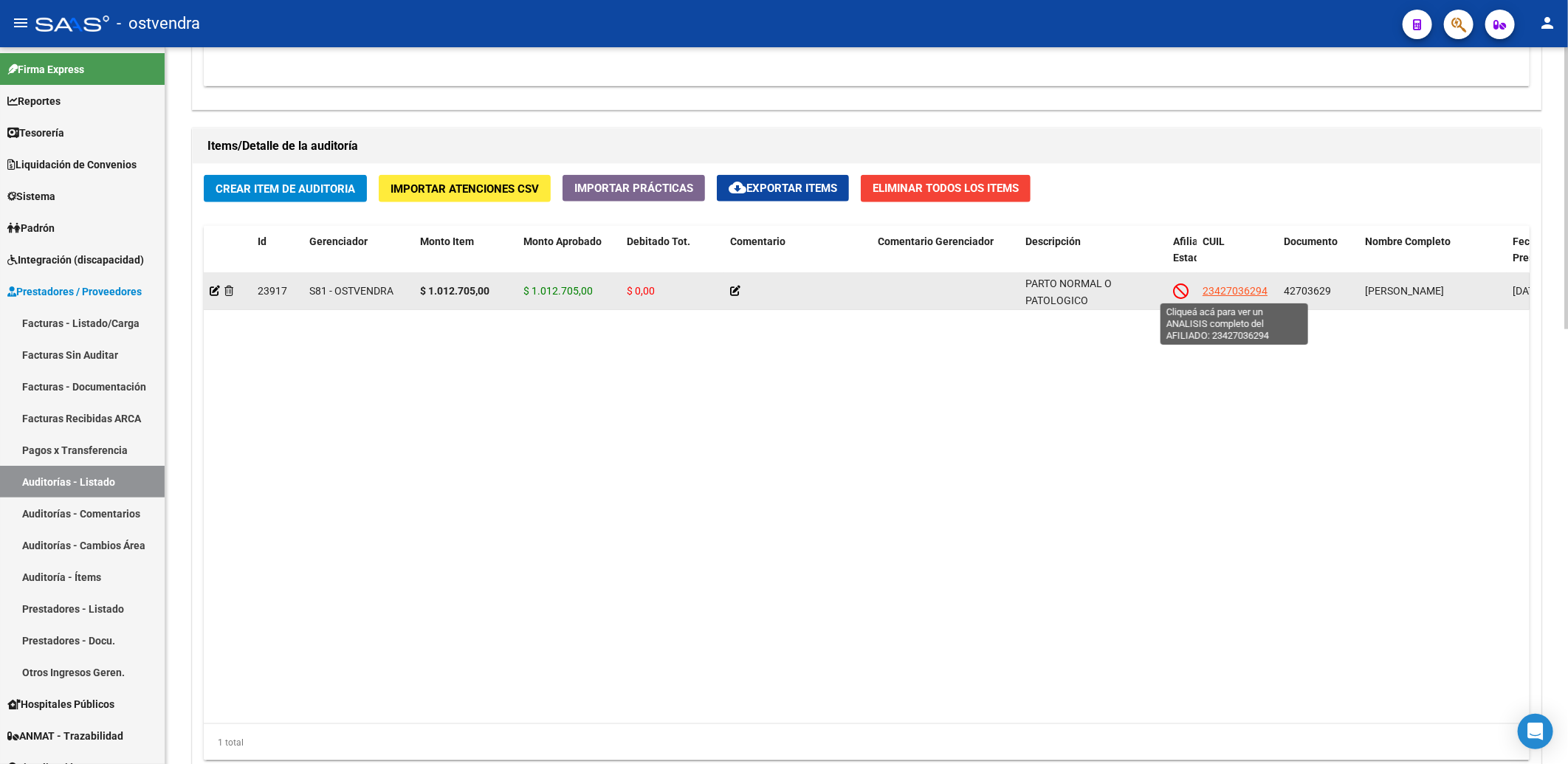
click at [1241, 294] on span "23427036294" at bounding box center [1235, 291] width 65 height 12
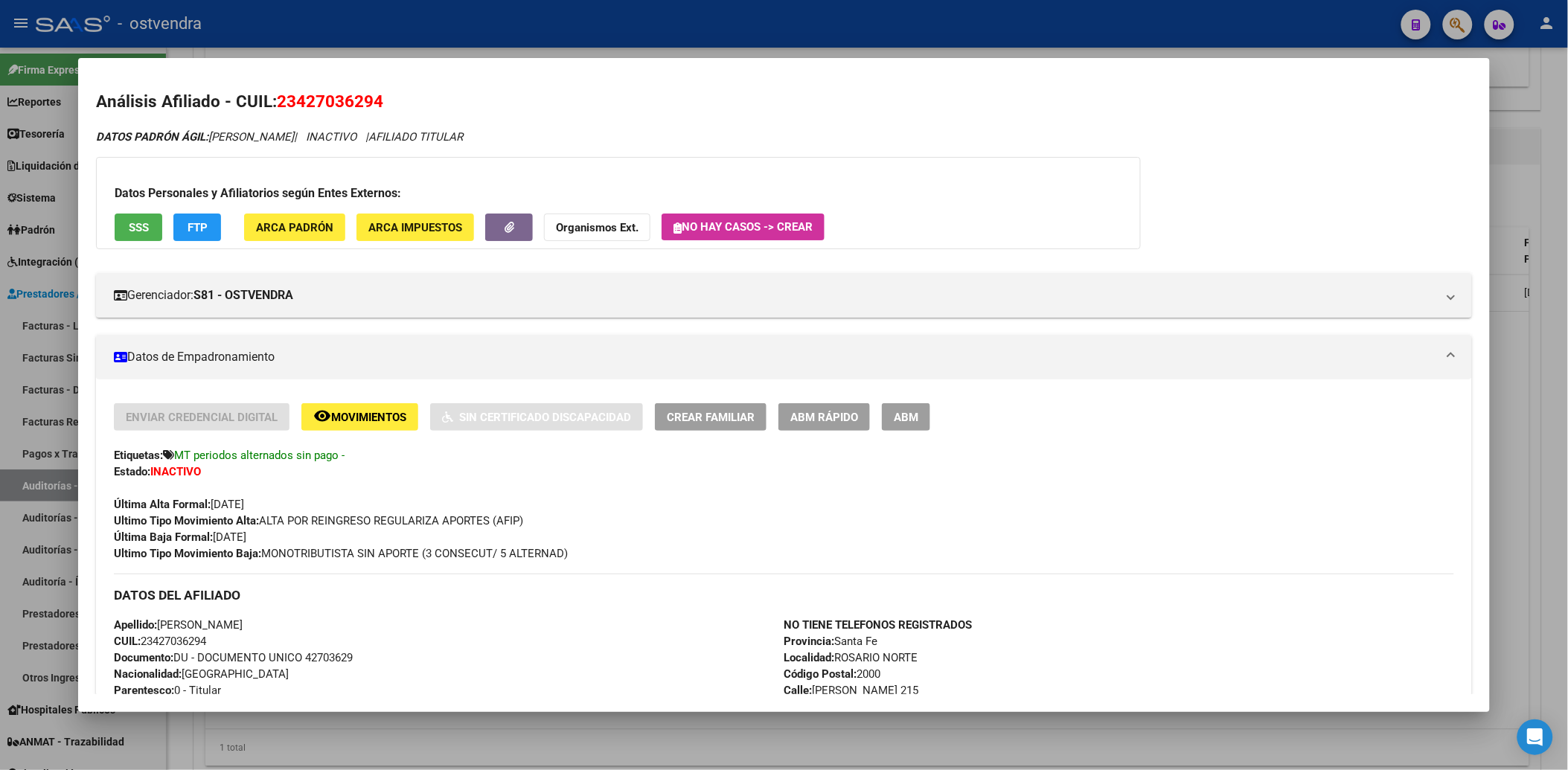
click at [1526, 131] on div at bounding box center [784, 385] width 1568 height 770
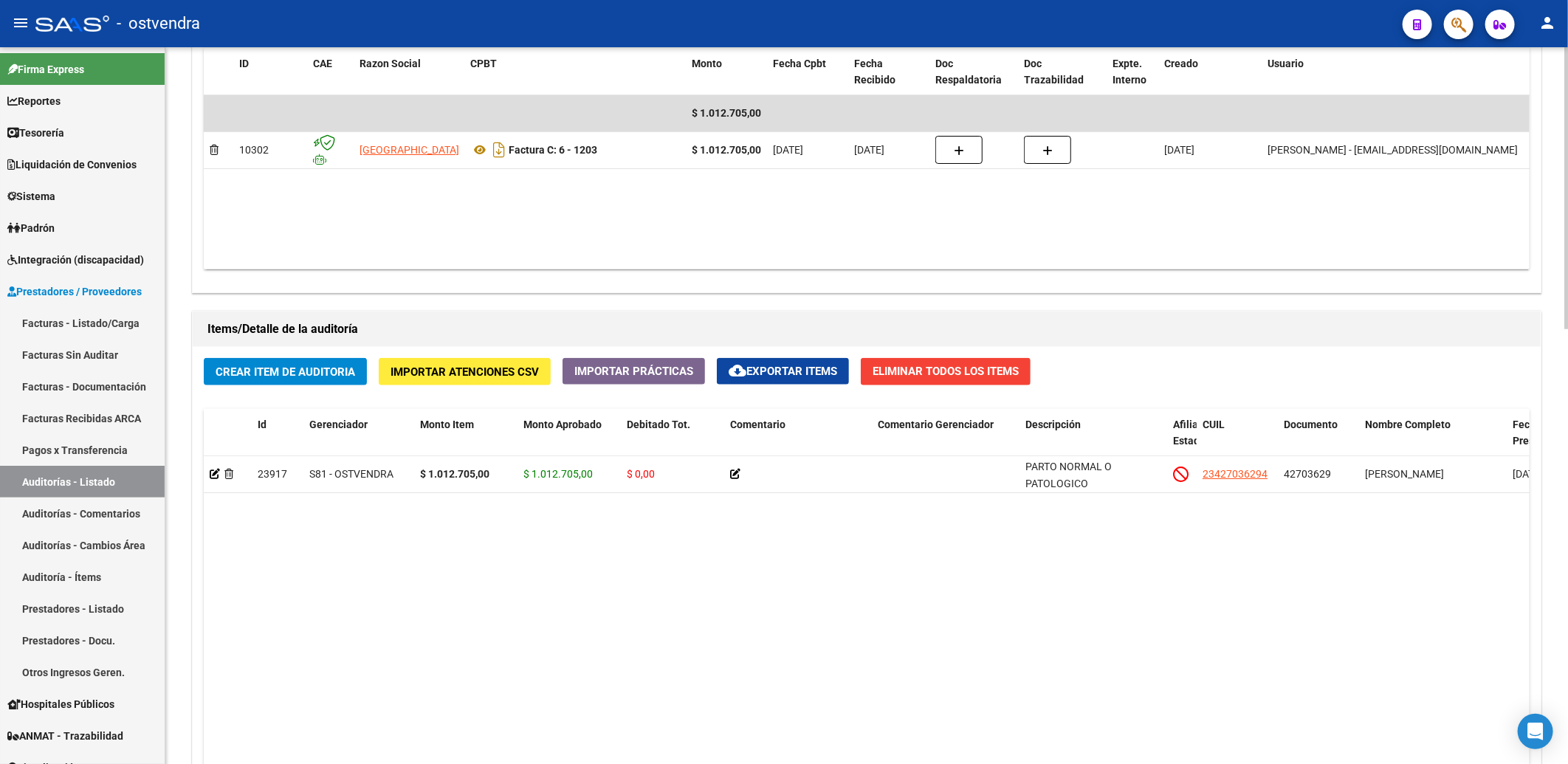
scroll to position [820, 0]
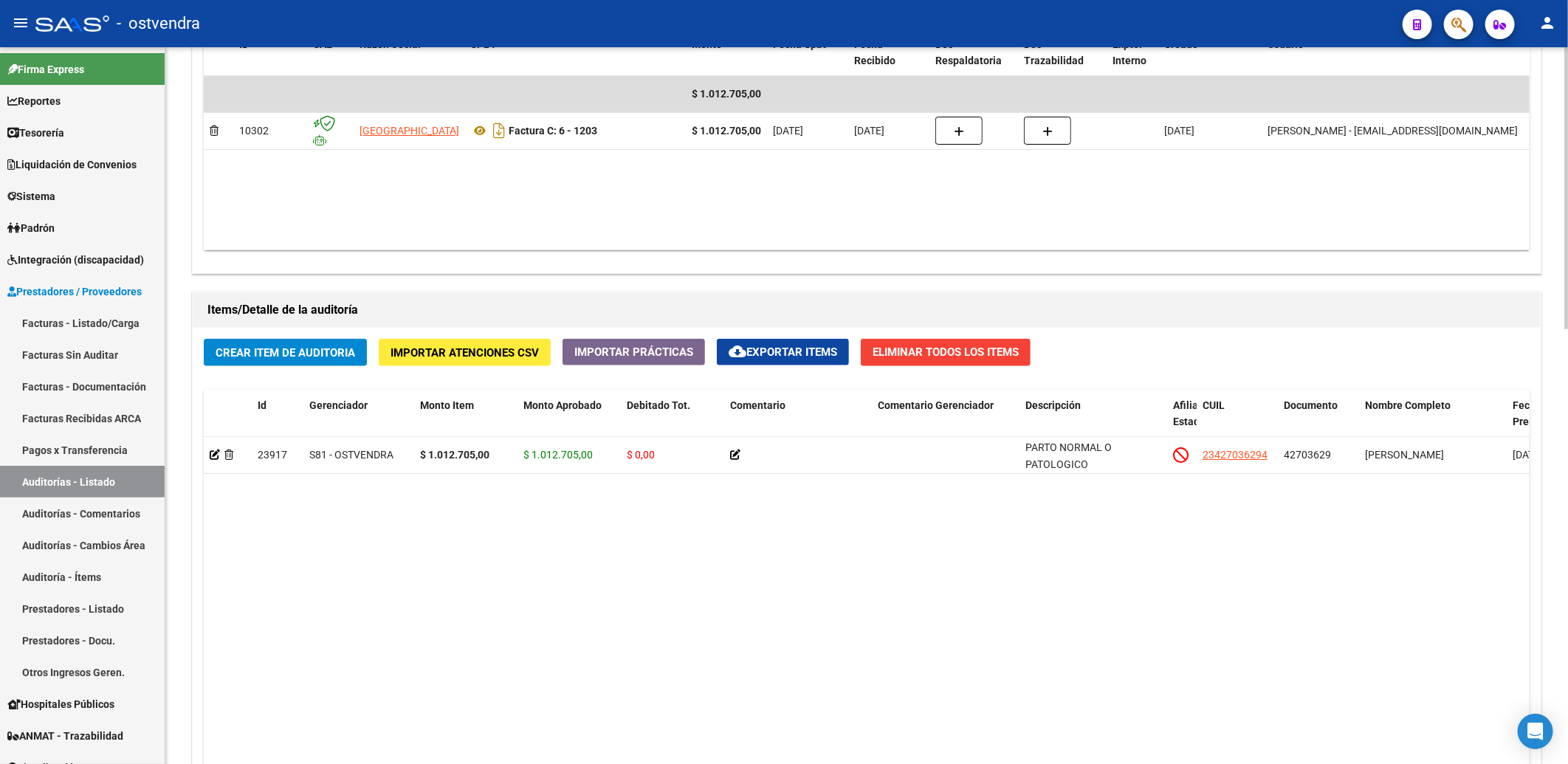
click at [982, 524] on datatable-body "23917 S81 - OSTVENDRA $ 1.012.705,00 $ 1.012.705,00 $ 0,00 PARTO NORMAL O PATOL…" at bounding box center [866, 662] width 1325 height 451
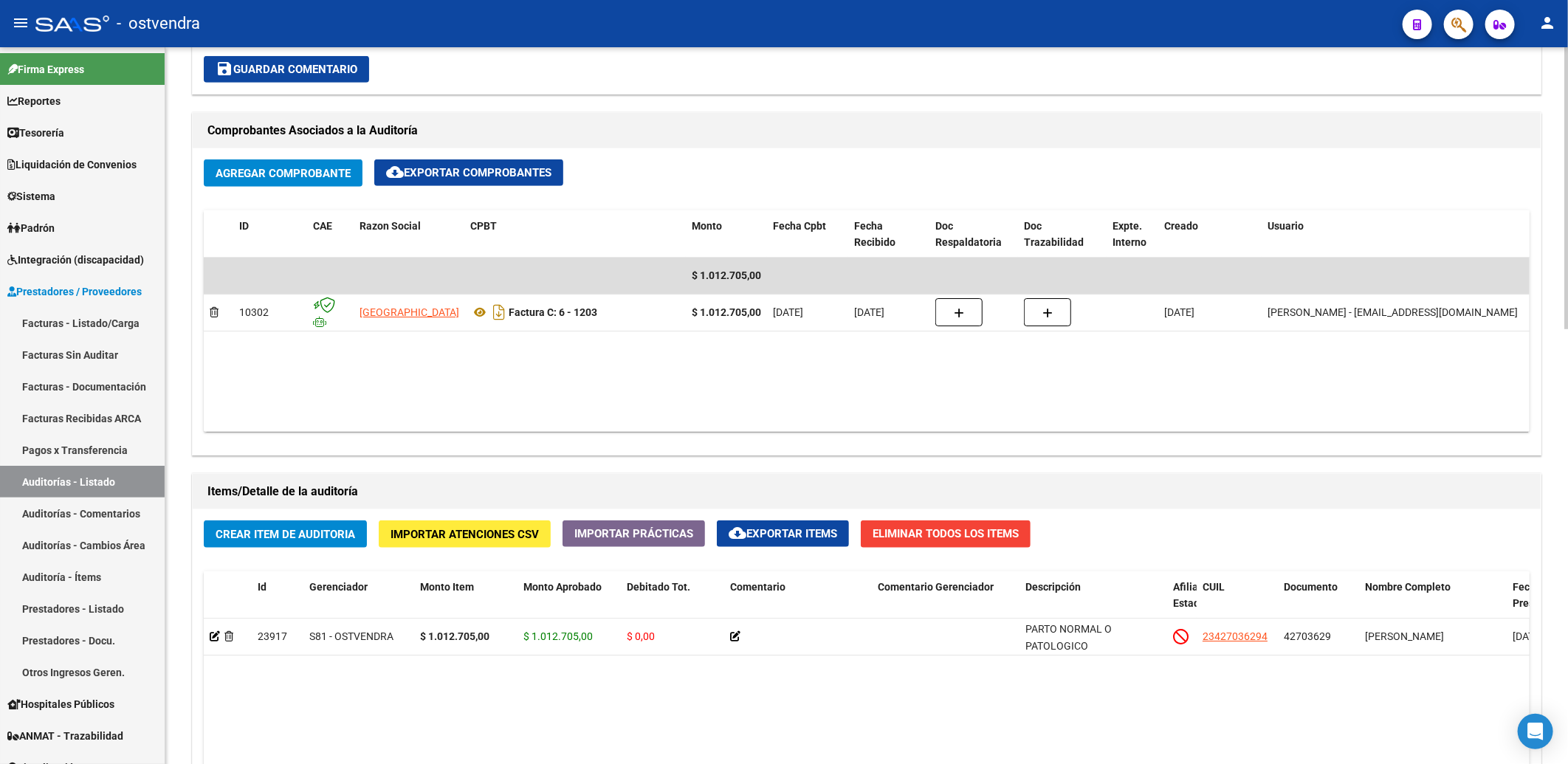
scroll to position [574, 0]
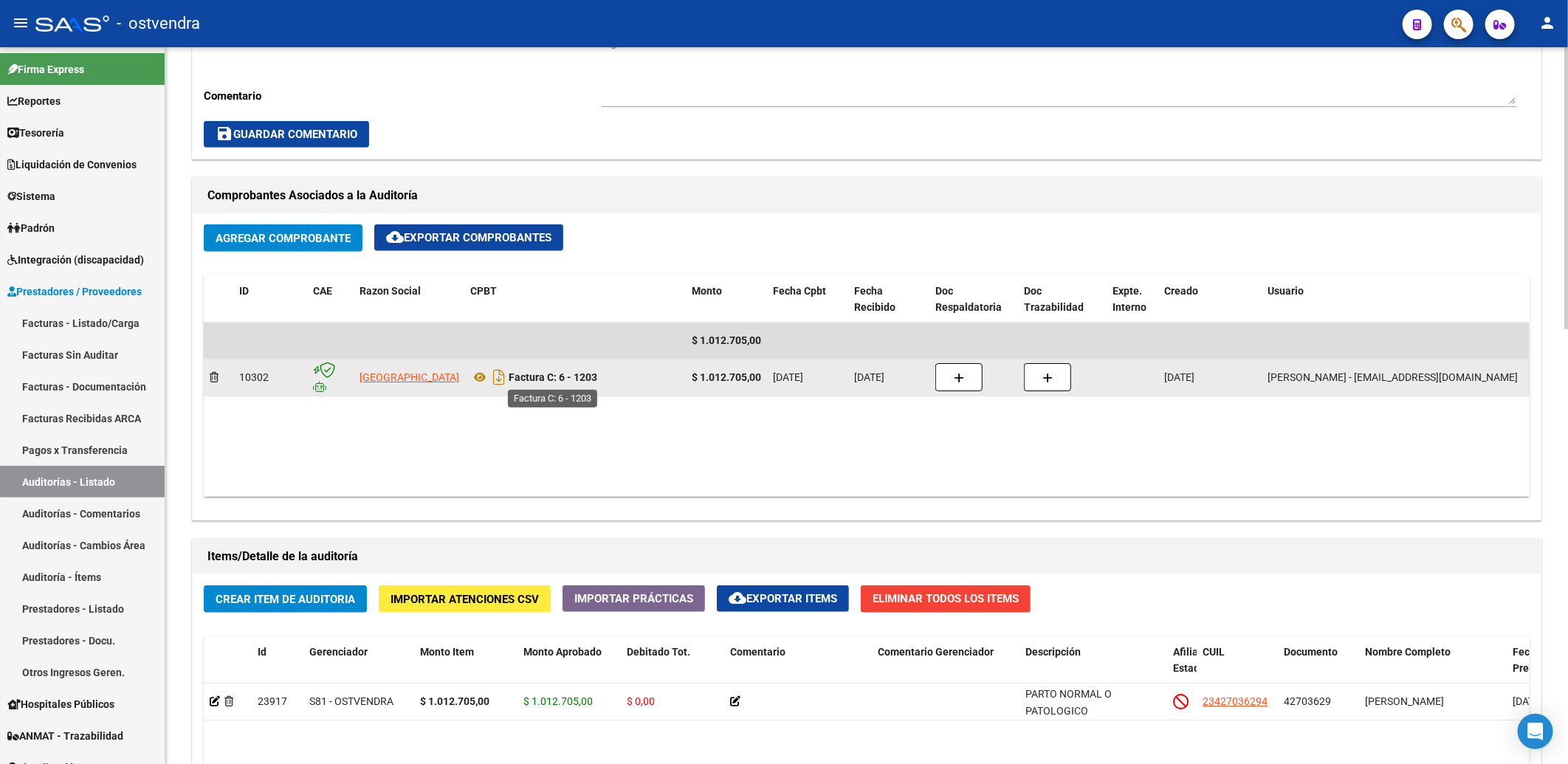
click at [534, 377] on strong "Factura C: 6 - 1203" at bounding box center [553, 377] width 89 height 12
click at [498, 379] on icon "Descargar documento" at bounding box center [499, 378] width 19 height 24
click at [498, 384] on icon "Descargar documento" at bounding box center [499, 378] width 19 height 24
